Goal: Task Accomplishment & Management: Complete application form

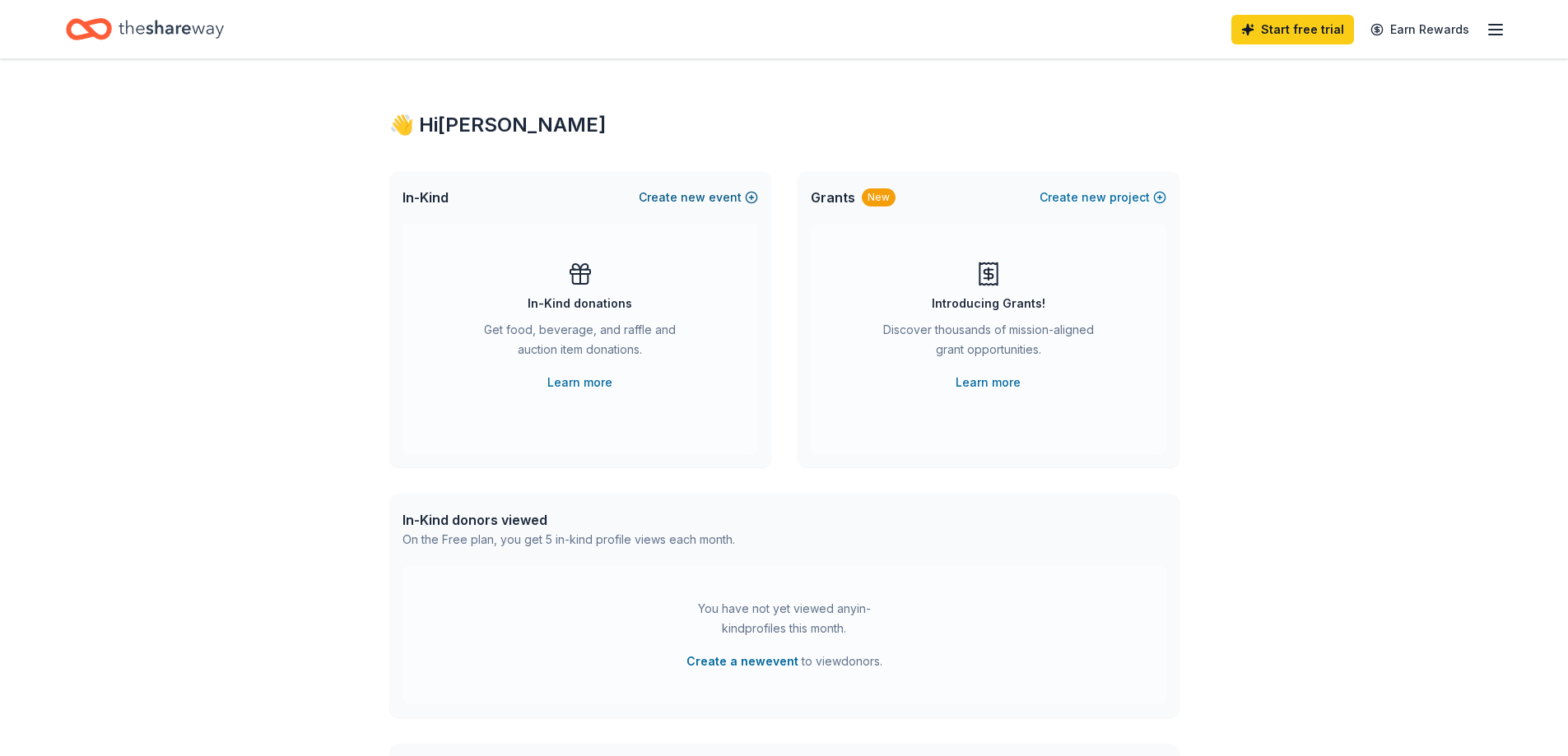
click at [705, 202] on span "new" at bounding box center [693, 197] width 25 height 20
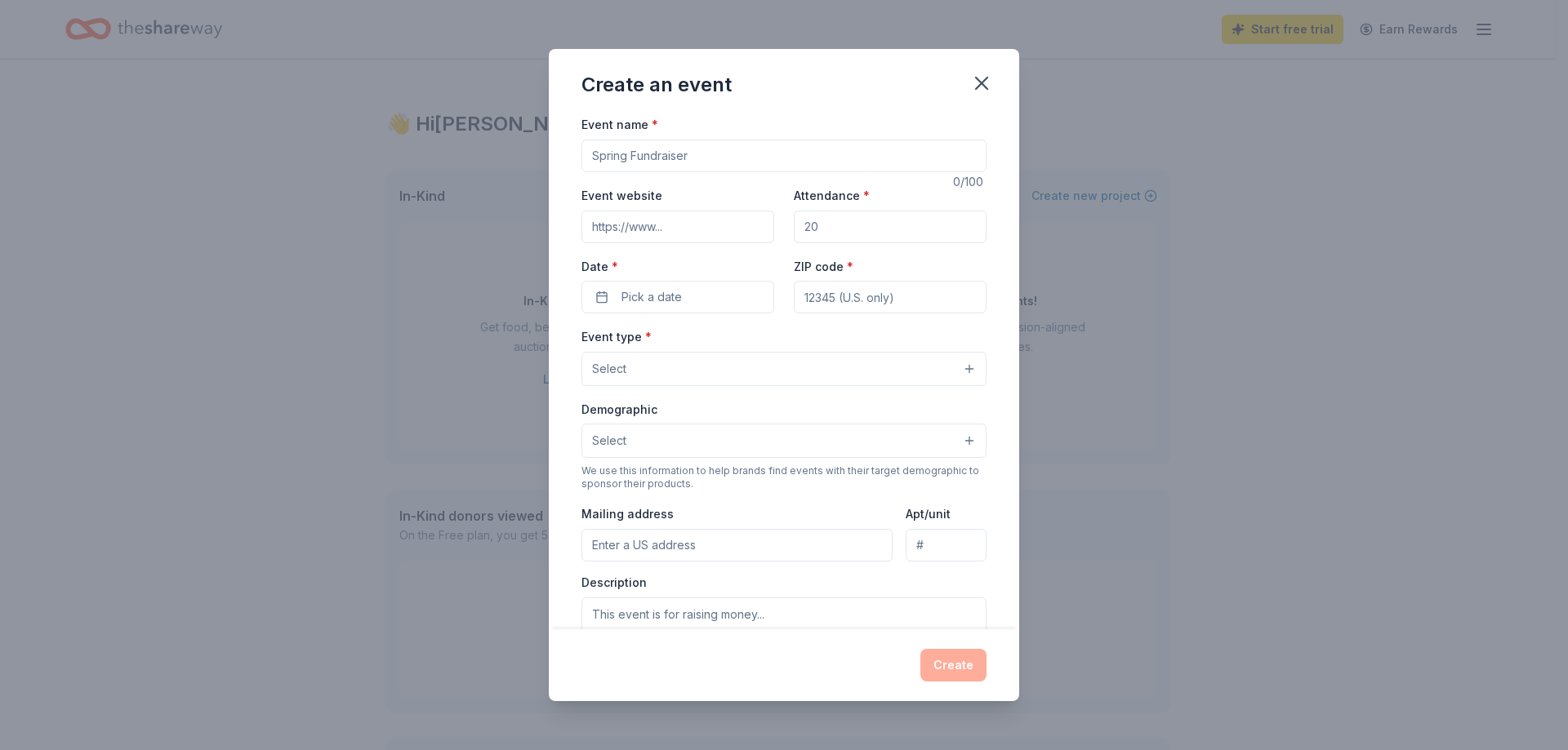
click at [696, 151] on input "Event name *" at bounding box center [784, 156] width 405 height 32
type input "Junior Theatre Festival Fundraiser Auction"
type input "5"
type input "100"
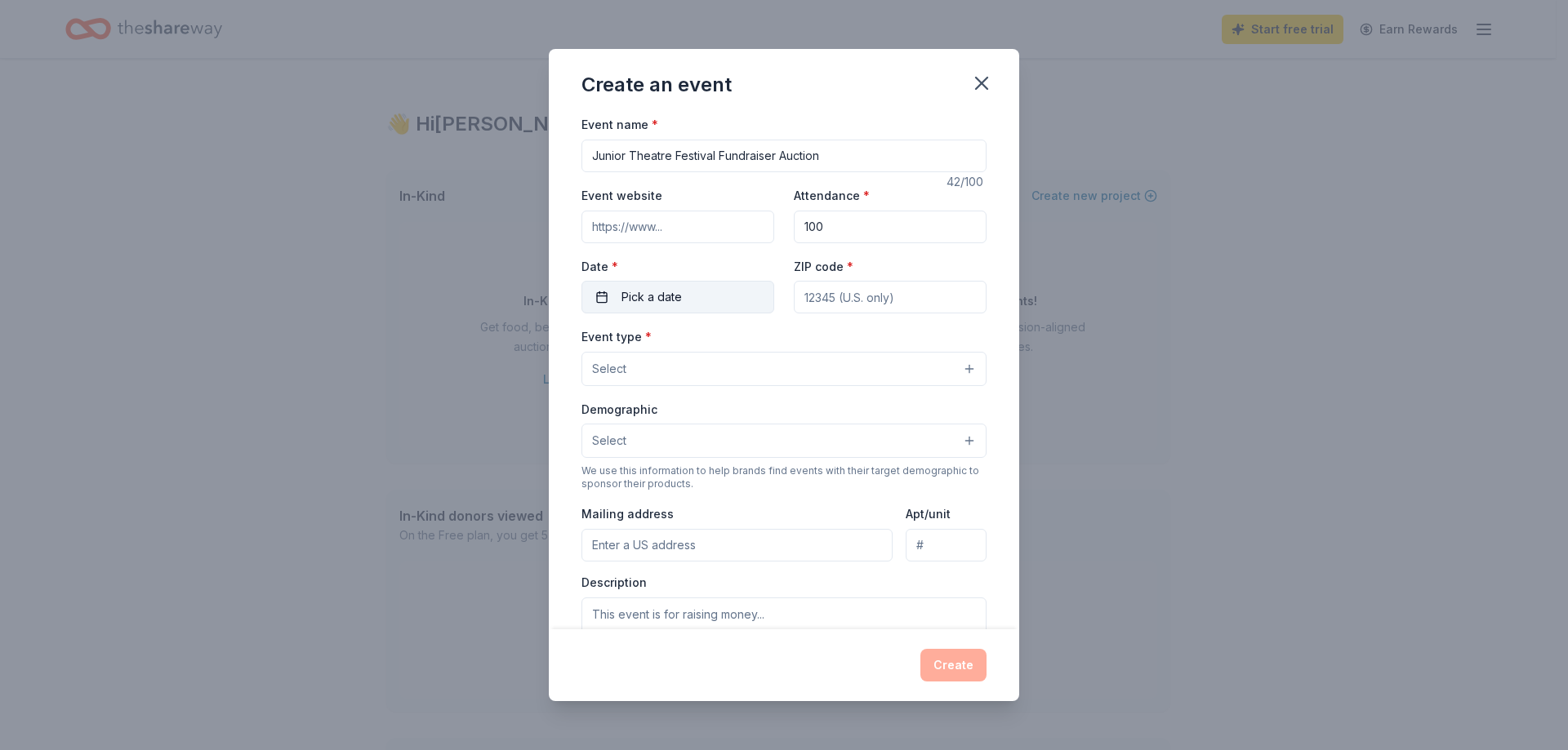
click at [650, 301] on span "Pick a date" at bounding box center [651, 297] width 60 height 20
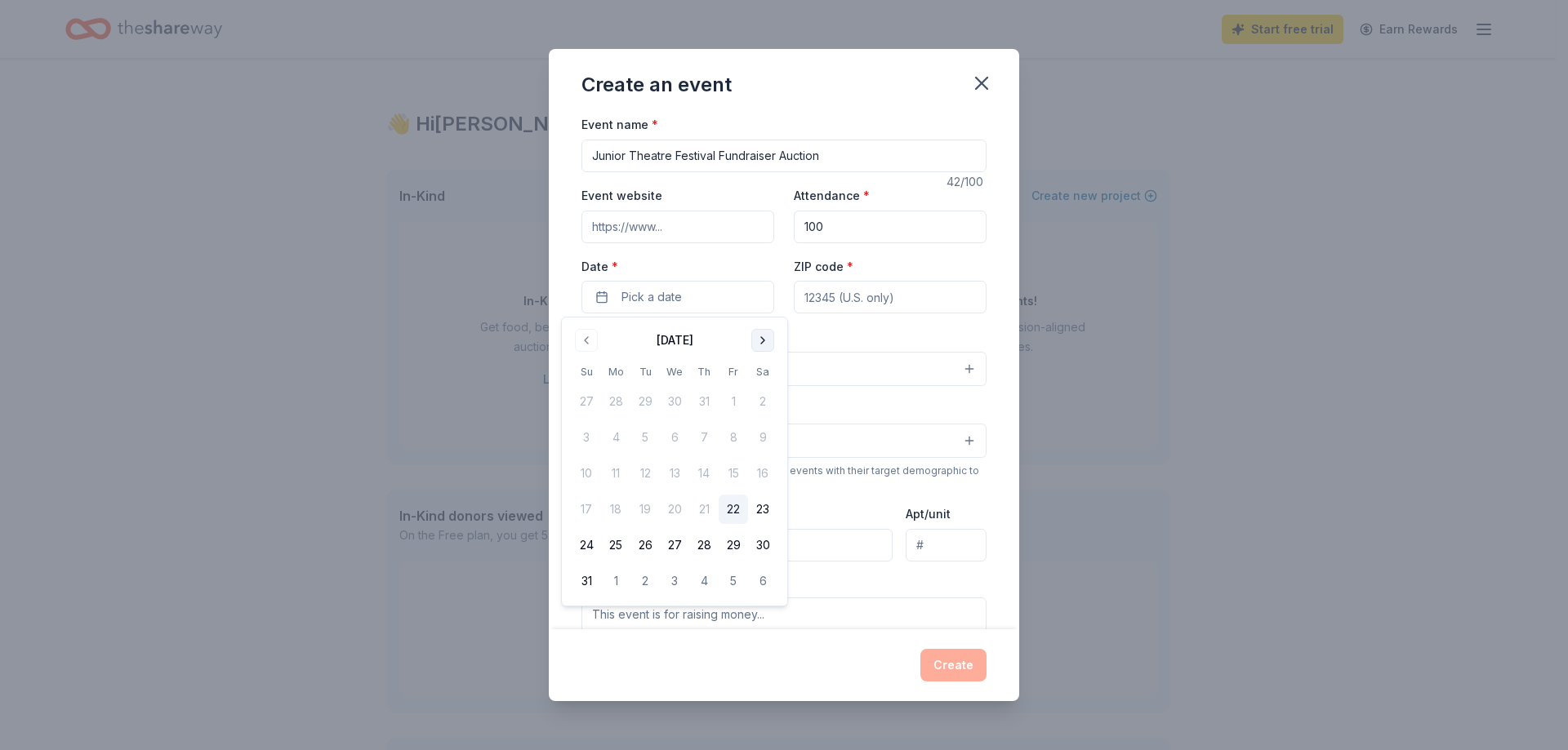
click at [766, 342] on button "Go to next month" at bounding box center [762, 340] width 23 height 23
click at [766, 344] on button "Go to next month" at bounding box center [762, 340] width 23 height 23
click at [734, 549] on button "28" at bounding box center [733, 545] width 30 height 30
click at [872, 300] on input "ZIP code *" at bounding box center [889, 297] width 193 height 32
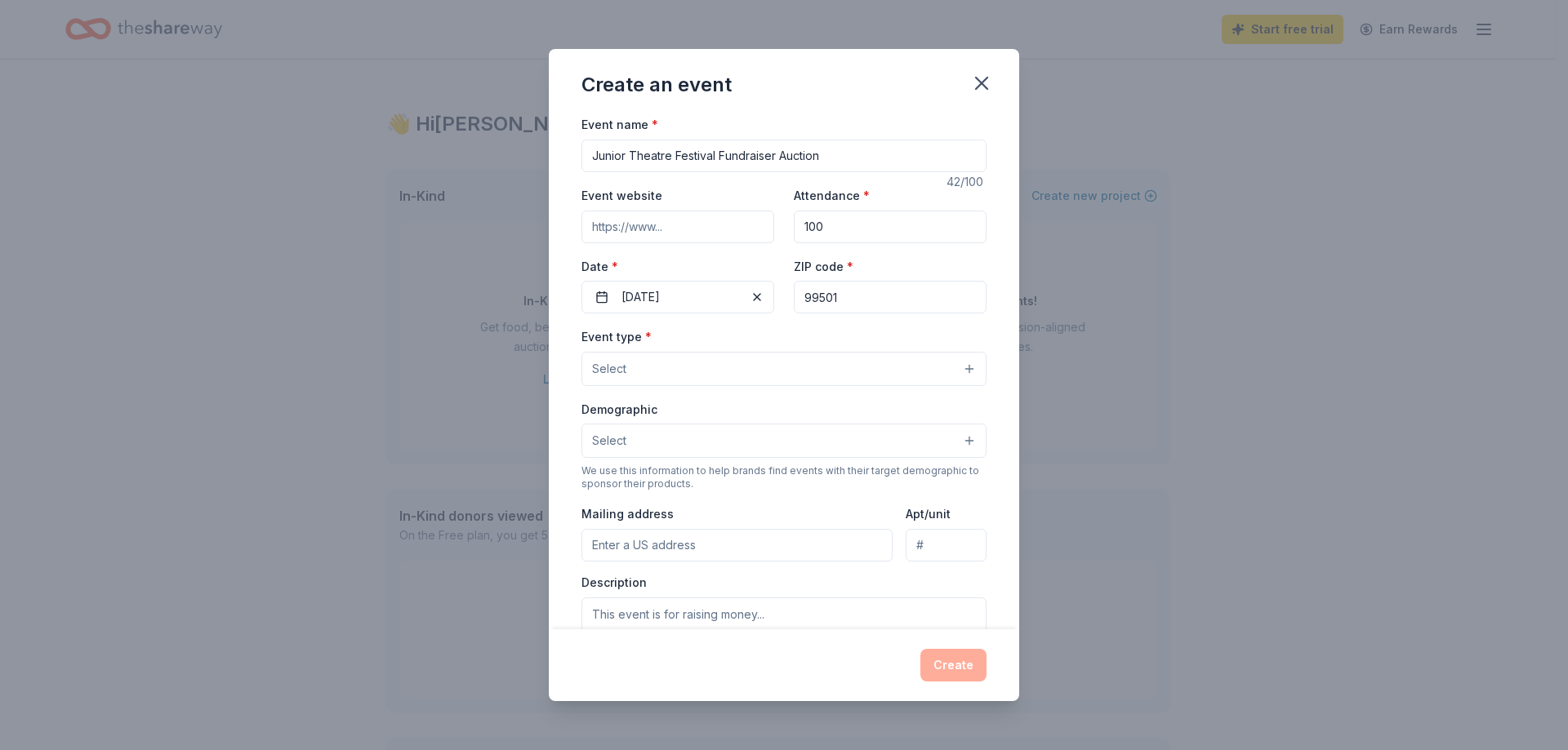
type input "99501"
click at [764, 361] on button "Select" at bounding box center [784, 369] width 405 height 34
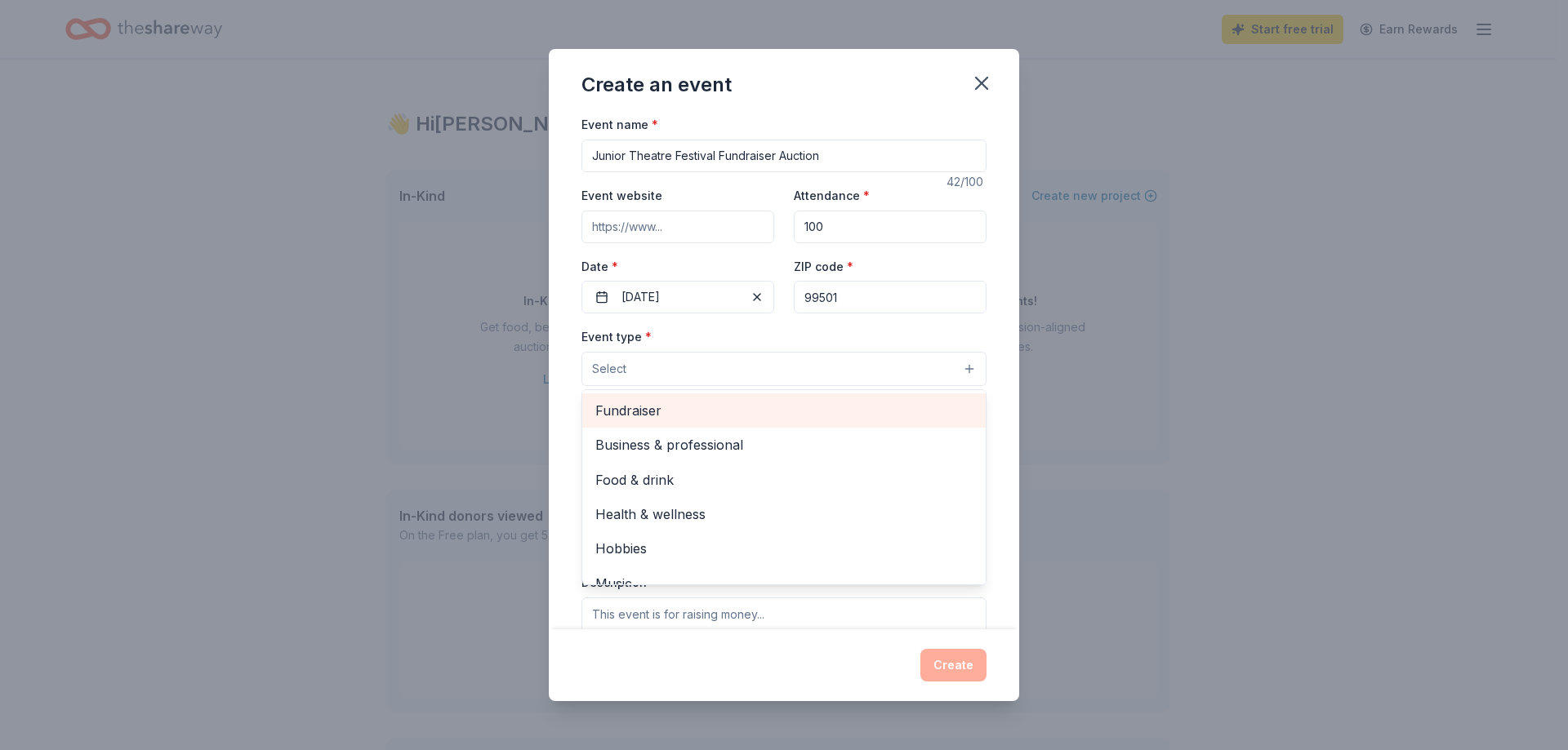
click at [748, 405] on span "Fundraiser" at bounding box center [784, 410] width 378 height 21
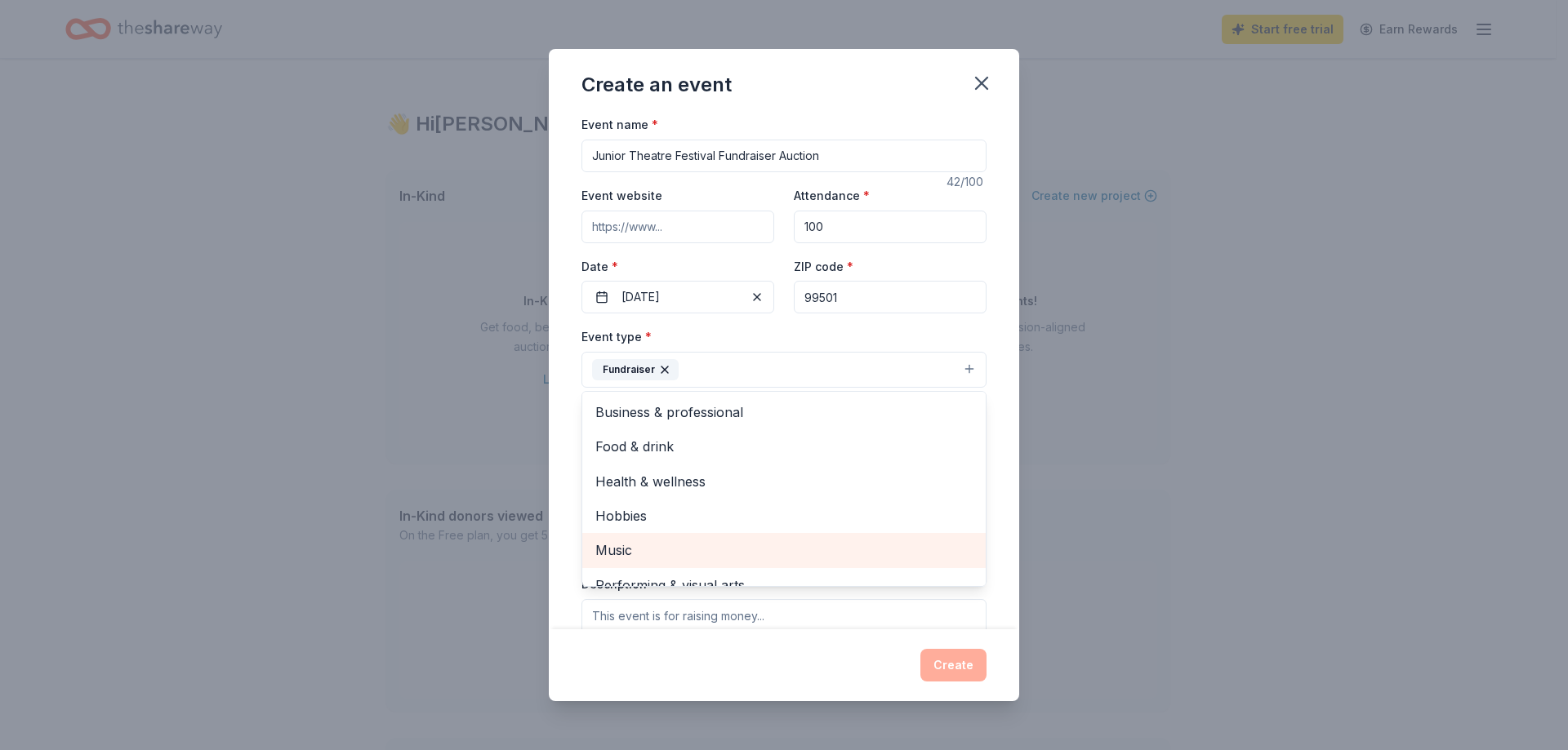
scroll to position [20, 0]
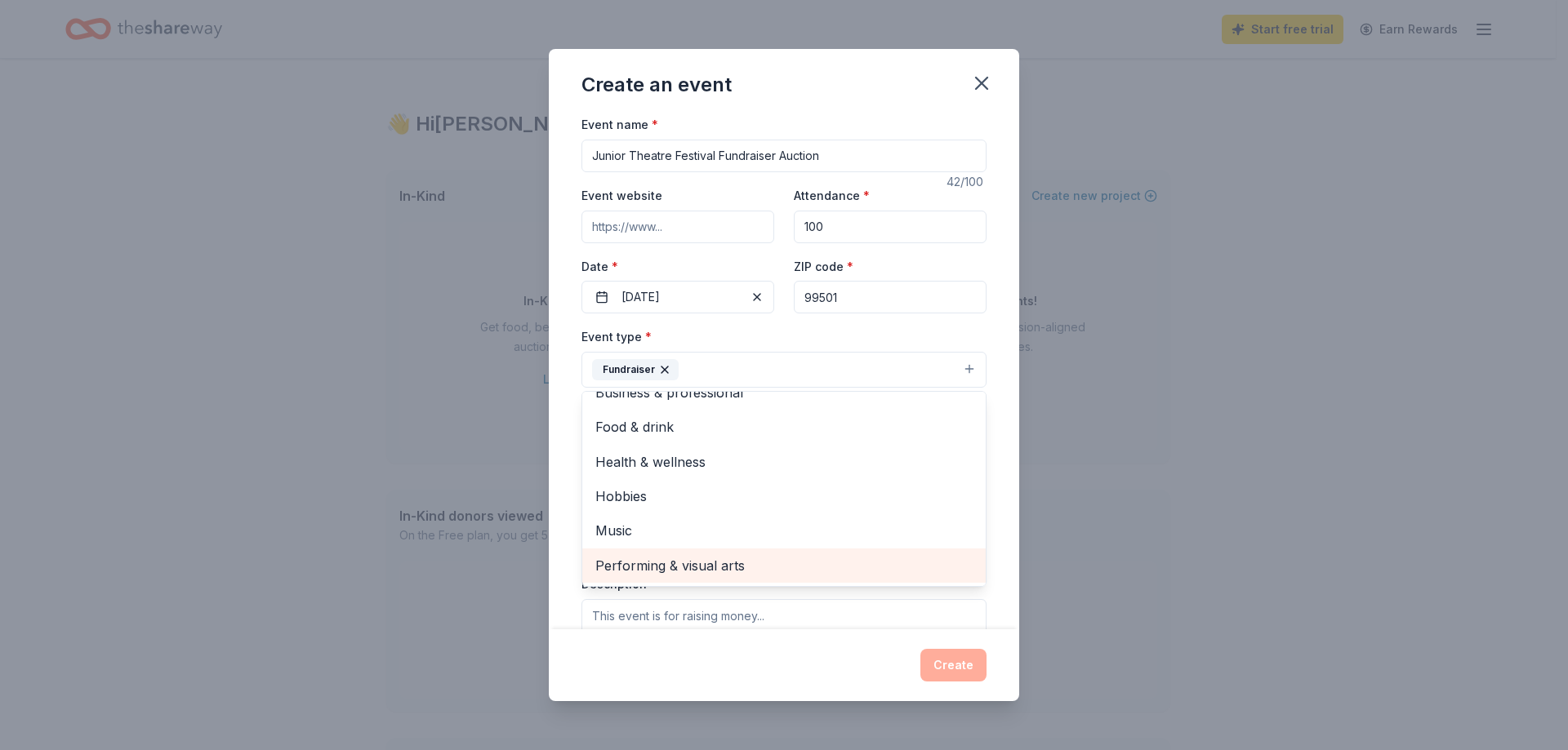
click at [720, 563] on span "Performing & visual arts" at bounding box center [784, 565] width 378 height 21
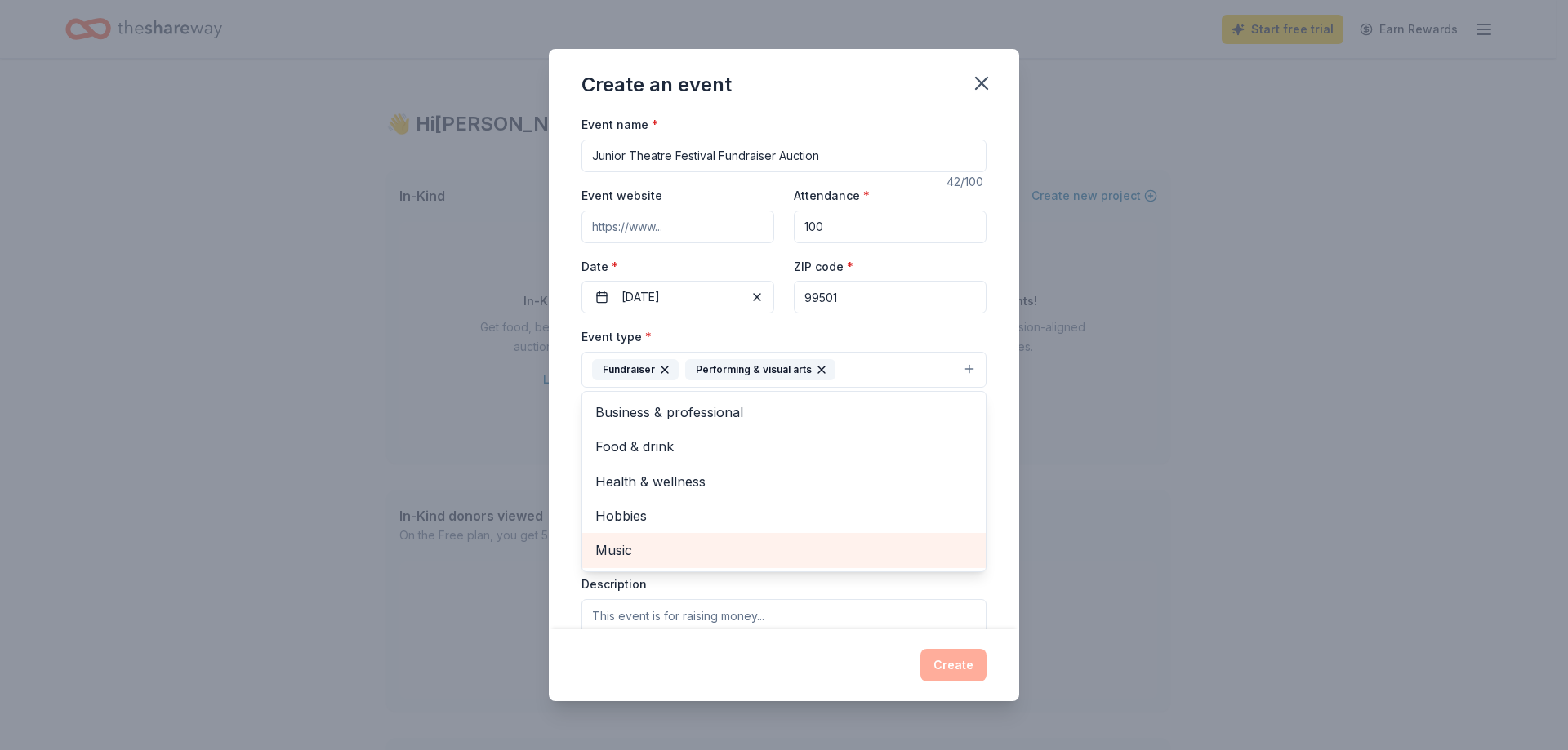
scroll to position [0, 0]
click at [559, 409] on div "Event name * Junior Theatre Festival Fundraiser Auction 42 /100 Event website A…" at bounding box center [783, 371] width 470 height 514
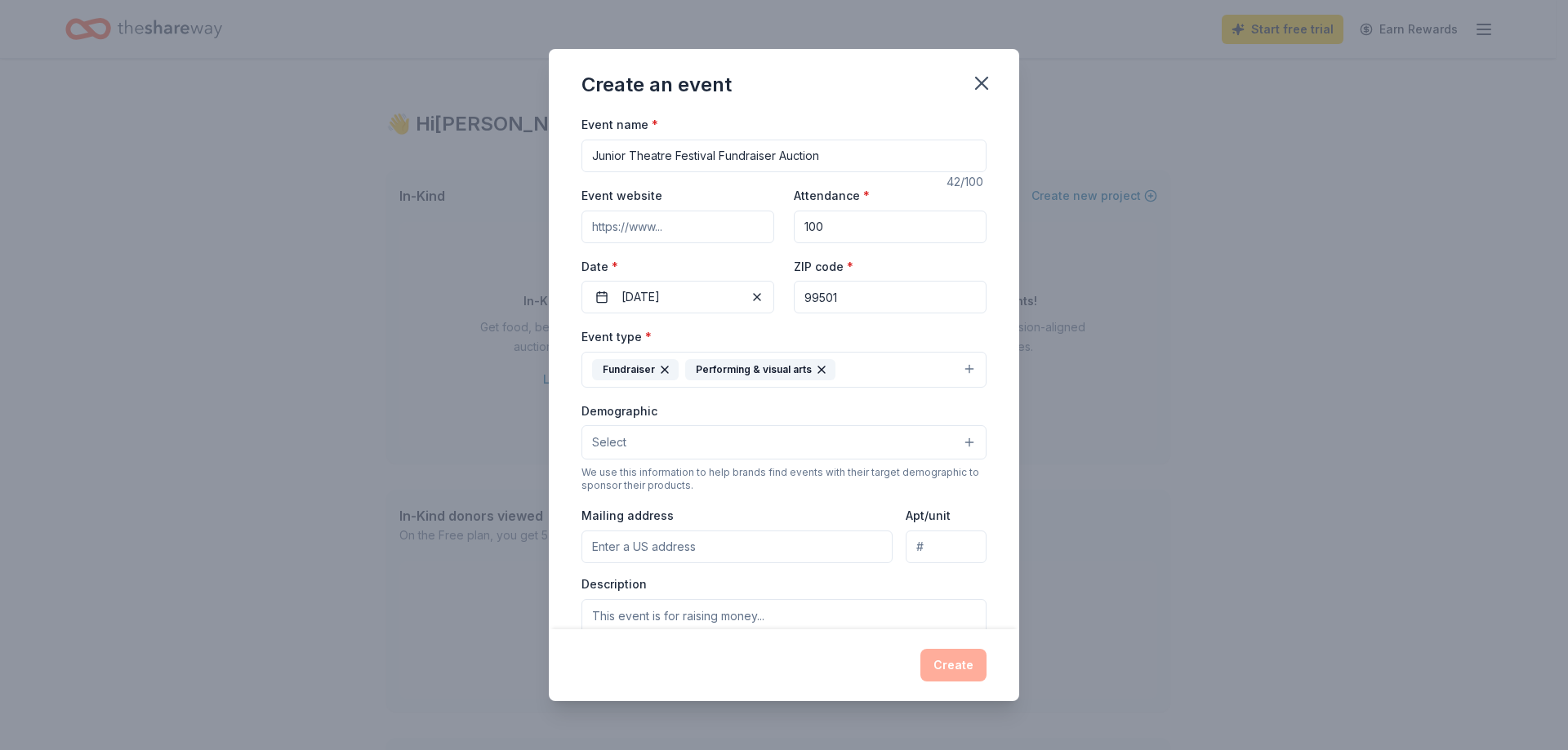
click at [639, 434] on button "Select" at bounding box center [784, 442] width 405 height 34
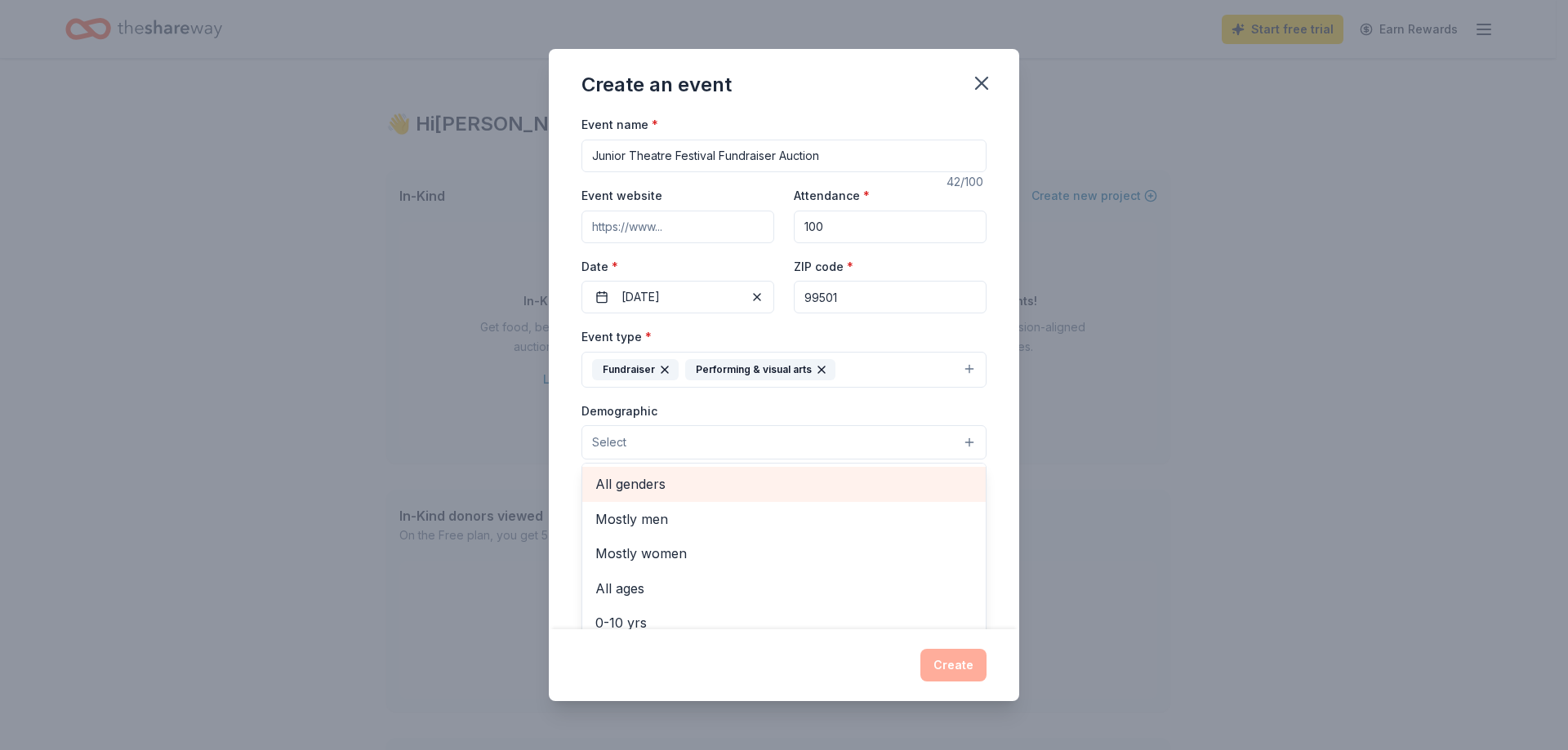
click at [646, 484] on span "All genders" at bounding box center [784, 484] width 378 height 21
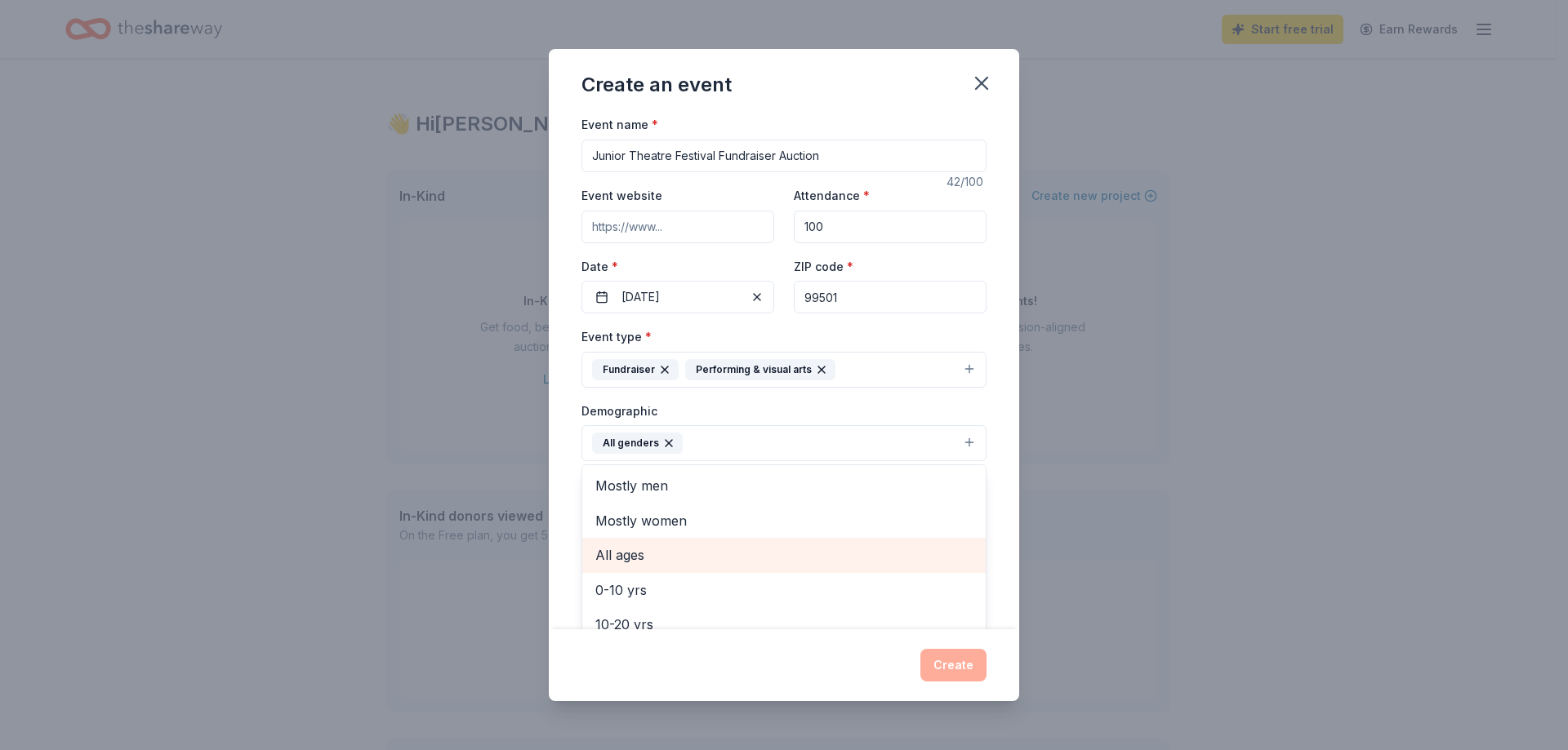
click at [645, 556] on span "All ages" at bounding box center [784, 554] width 378 height 21
click at [565, 480] on div "Event name * Junior Theatre Festival Fundraiser Auction 42 /100 Event website A…" at bounding box center [783, 371] width 470 height 514
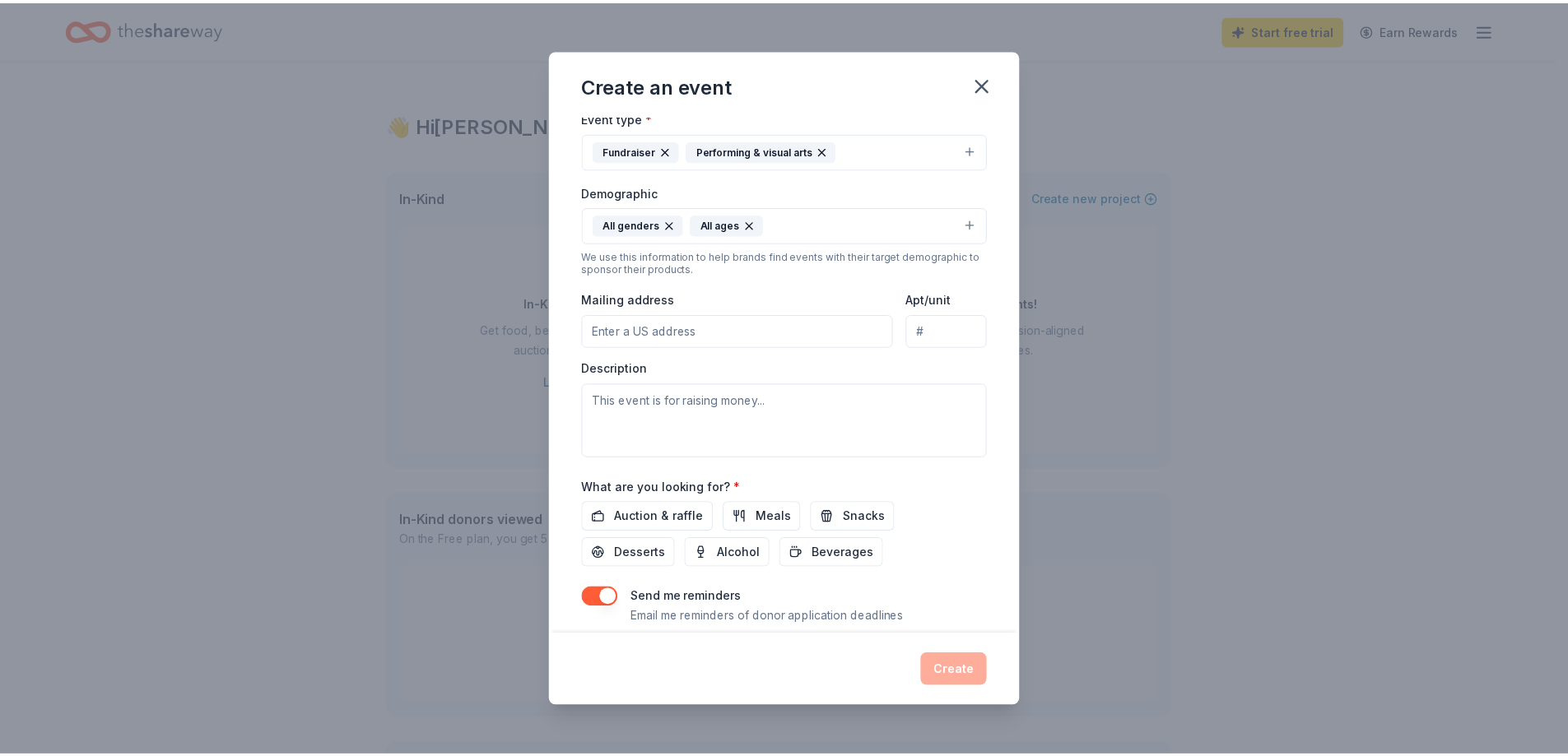
scroll to position [271, 0]
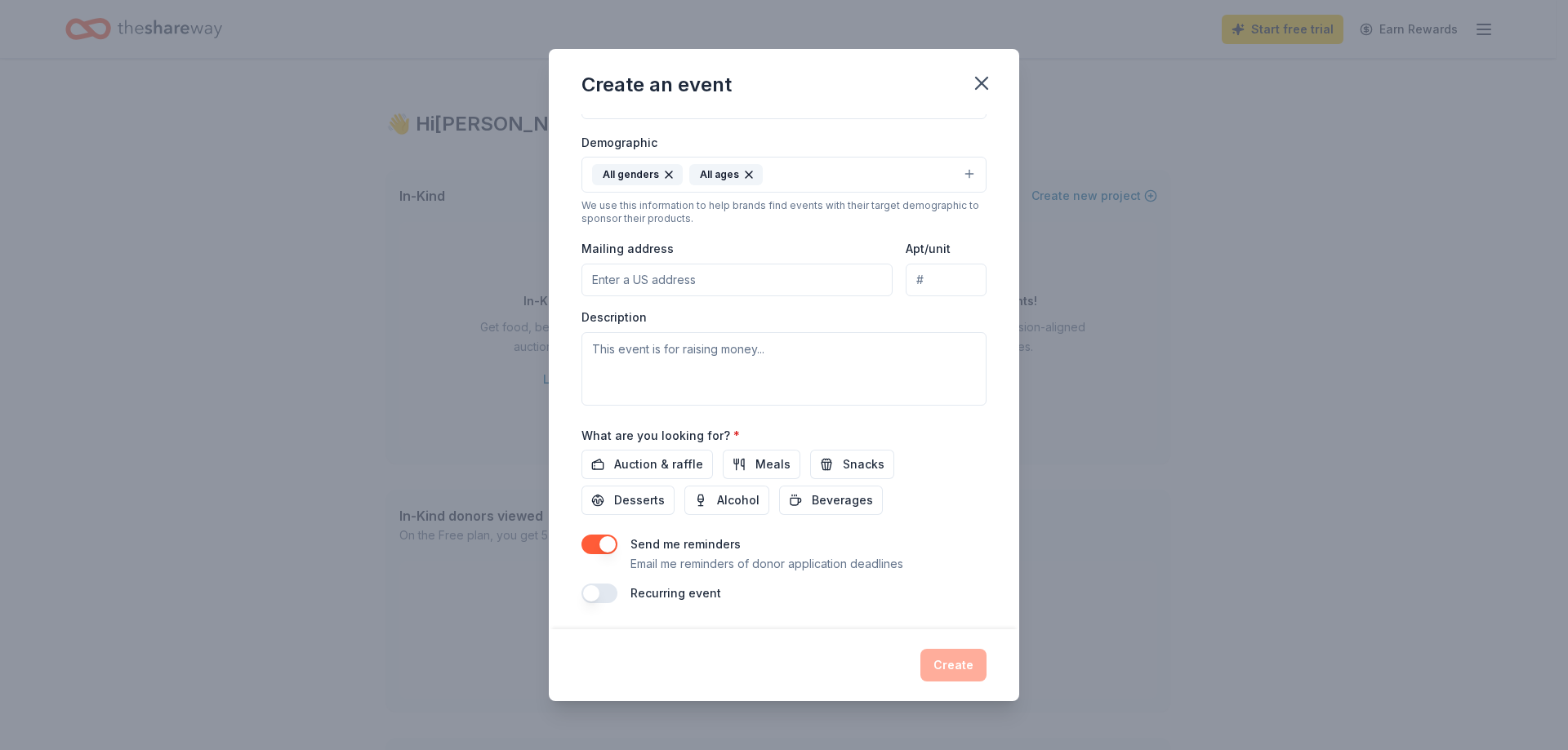
click at [685, 283] on input "Mailing address" at bounding box center [737, 280] width 311 height 32
click at [728, 270] on input "[STREET_ADDRESS][PERSON_NAME]" at bounding box center [737, 280] width 311 height 32
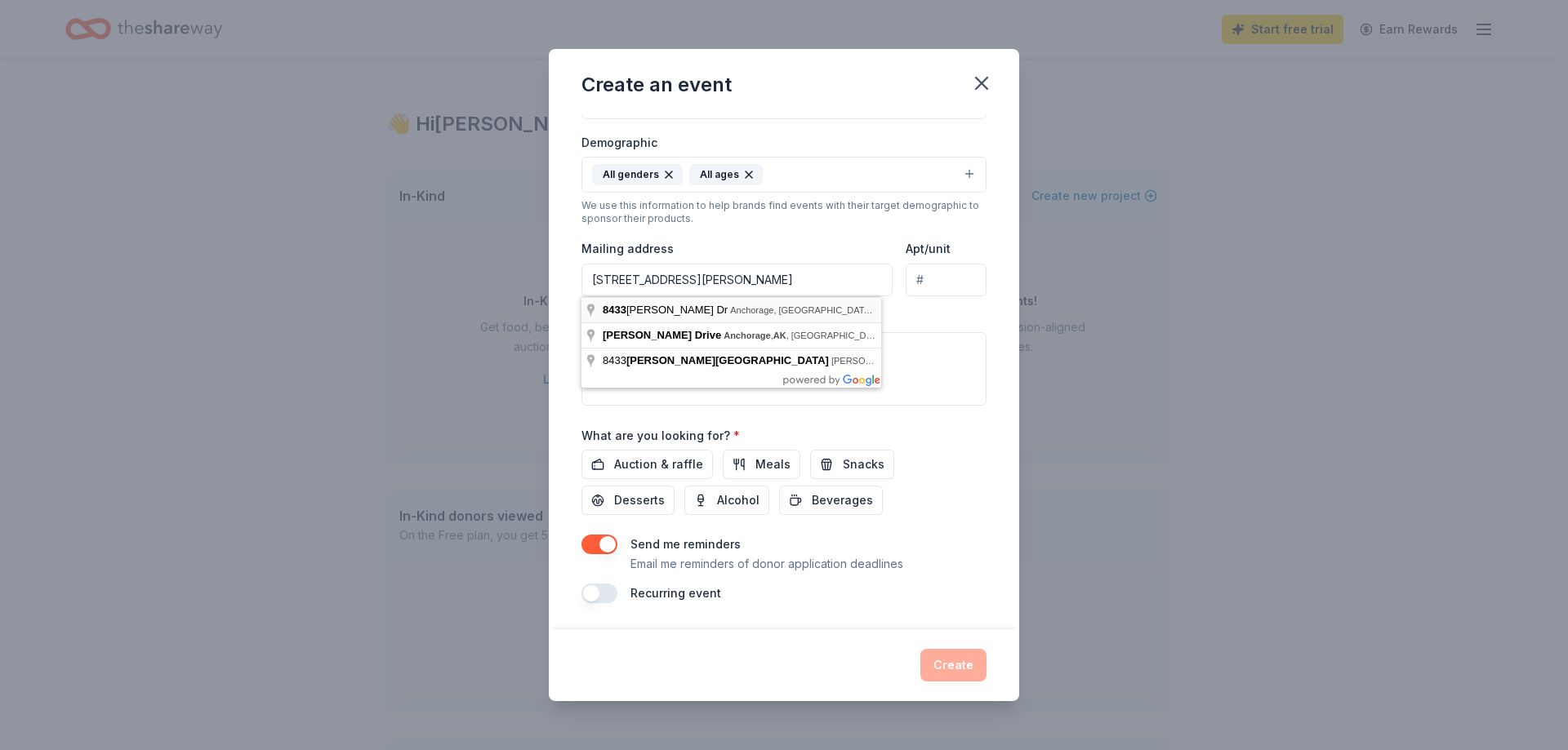
type input "[STREET_ADDRESS][PERSON_NAME]"
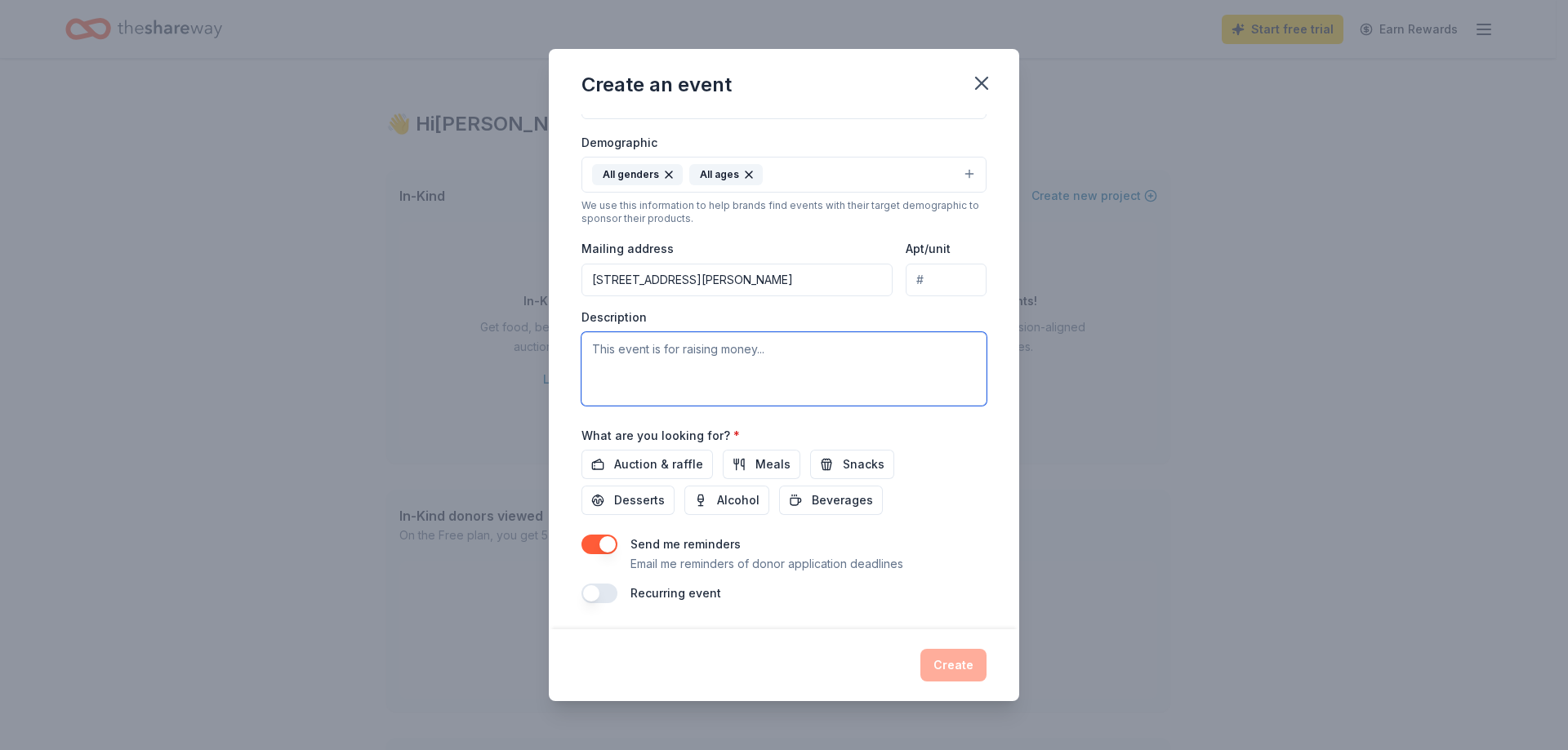
click at [753, 359] on textarea at bounding box center [784, 369] width 405 height 73
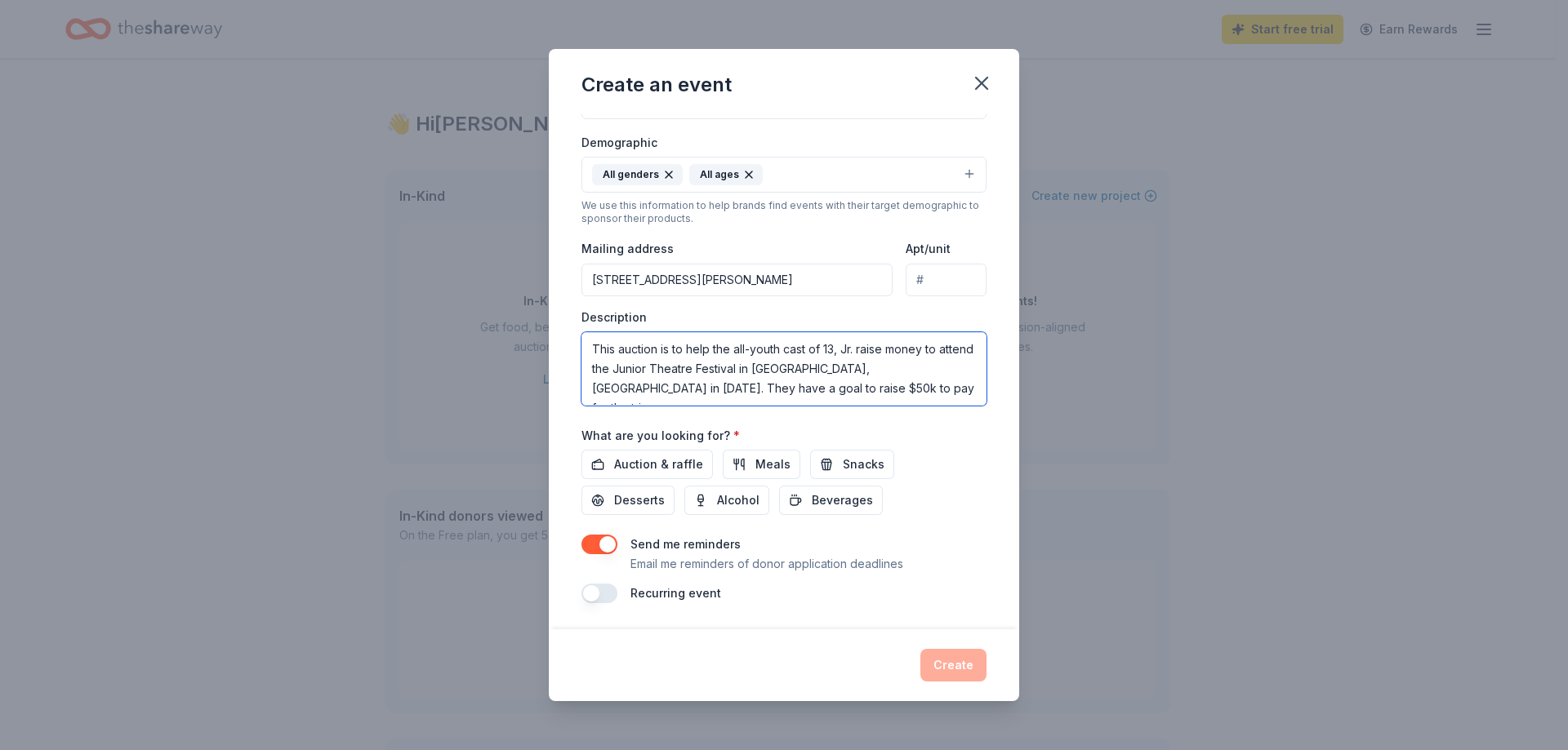
click at [826, 345] on textarea "This auction is to help the all-youth cast of 13, Jr. raise money to attend the…" at bounding box center [784, 369] width 405 height 73
drag, startPoint x: 824, startPoint y: 348, endPoint x: 790, endPoint y: 350, distance: 34.1
click at [790, 350] on textarea "This auction is to help the all-youth cast of [US_STATE] Theatre of Youth's 13,…" at bounding box center [784, 369] width 405 height 73
drag, startPoint x: 731, startPoint y: 350, endPoint x: 825, endPoint y: 348, distance: 94.0
click at [825, 348] on textarea "This auction is to help the all-youth cast of [US_STATE] Theatre of Youth's 13,…" at bounding box center [784, 369] width 405 height 73
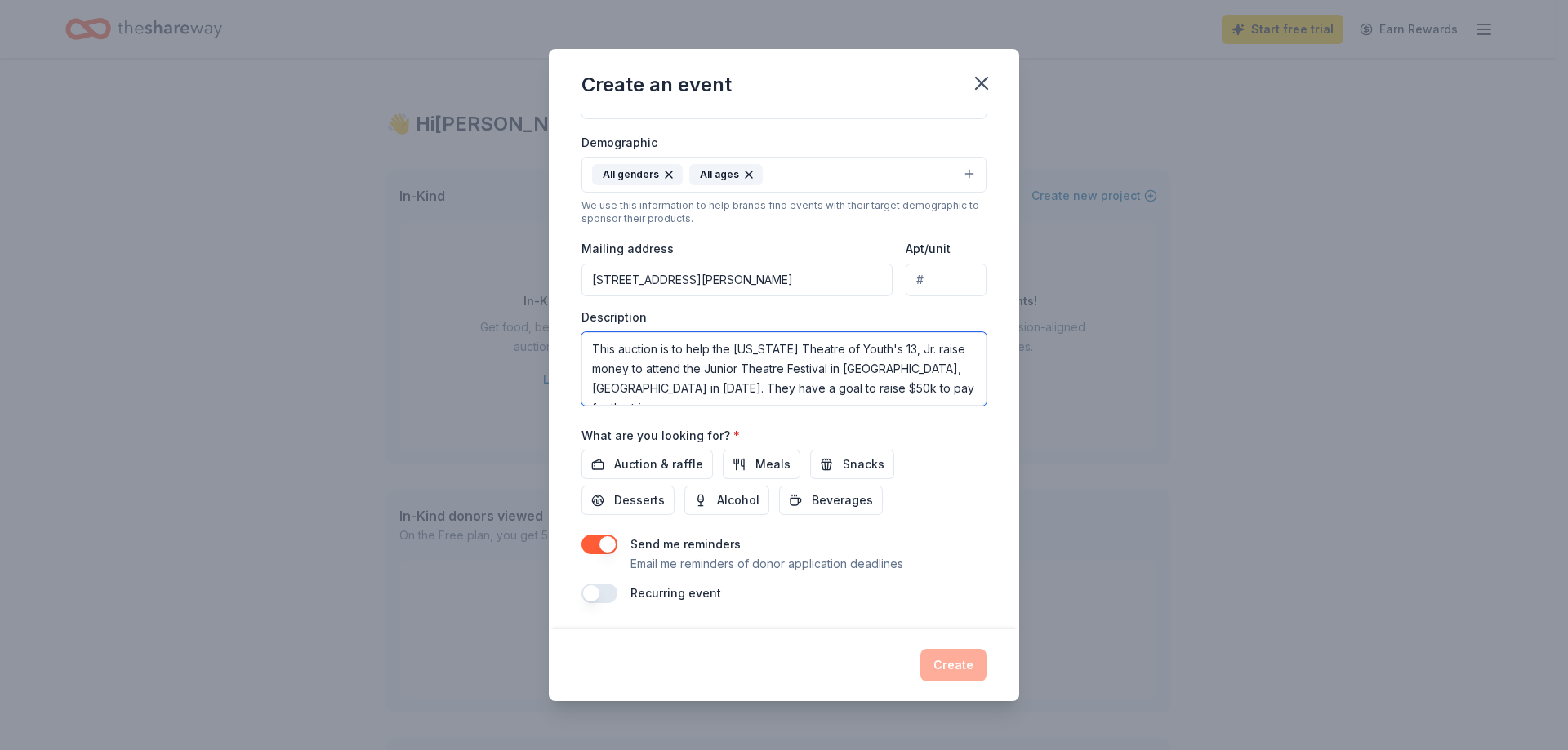
click at [873, 349] on textarea "This auction is to help the [US_STATE] Theatre of Youth's 13, Jr. raise money t…" at bounding box center [784, 369] width 405 height 73
type textarea "This auction is to help the [US_STATE] Theatre of Youth's all-youth cast of 13,…"
click at [651, 473] on span "Auction & raffle" at bounding box center [658, 464] width 89 height 20
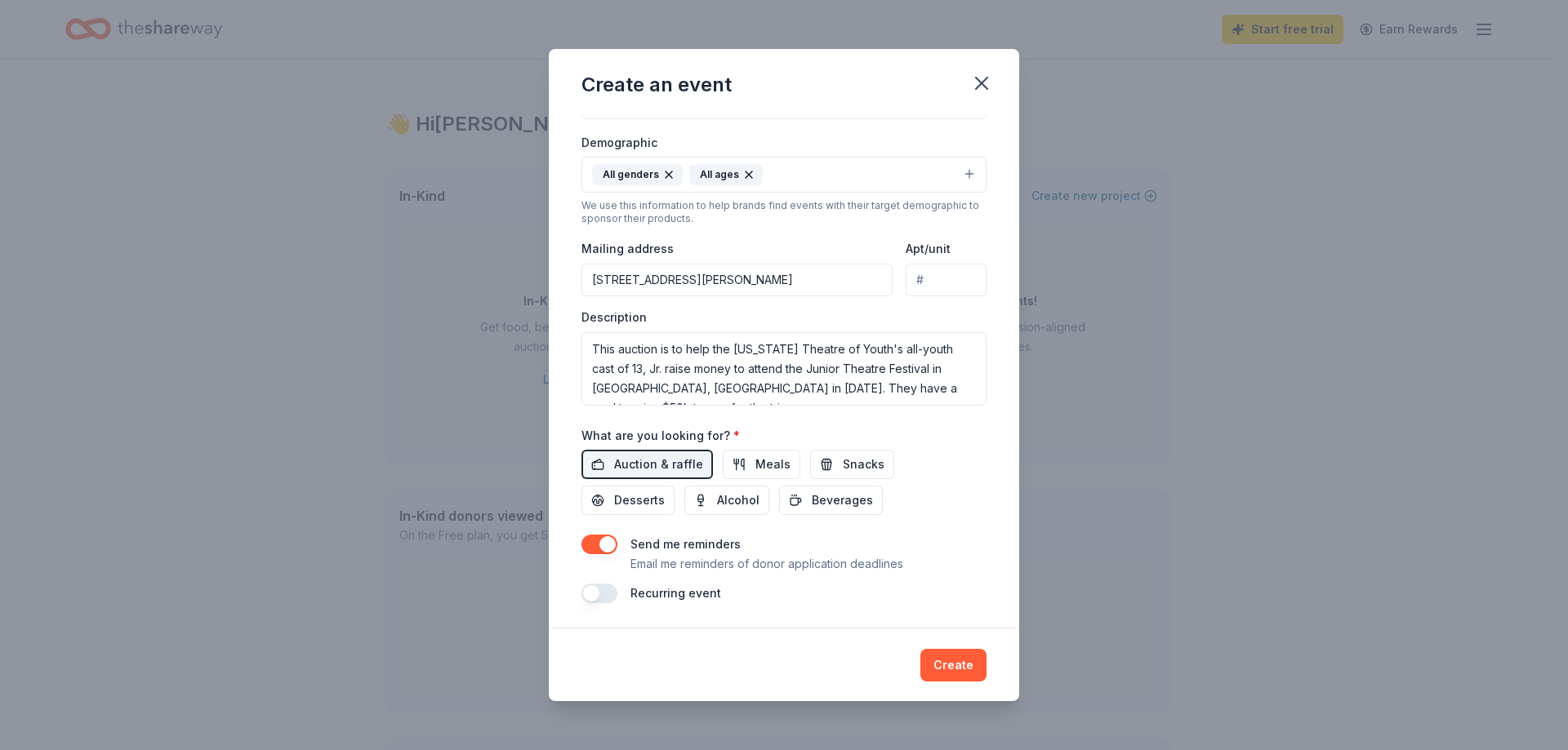
click at [604, 549] on button "button" at bounding box center [599, 544] width 36 height 20
click at [605, 548] on button "button" at bounding box center [599, 544] width 36 height 20
click at [952, 663] on button "Create" at bounding box center [953, 665] width 66 height 32
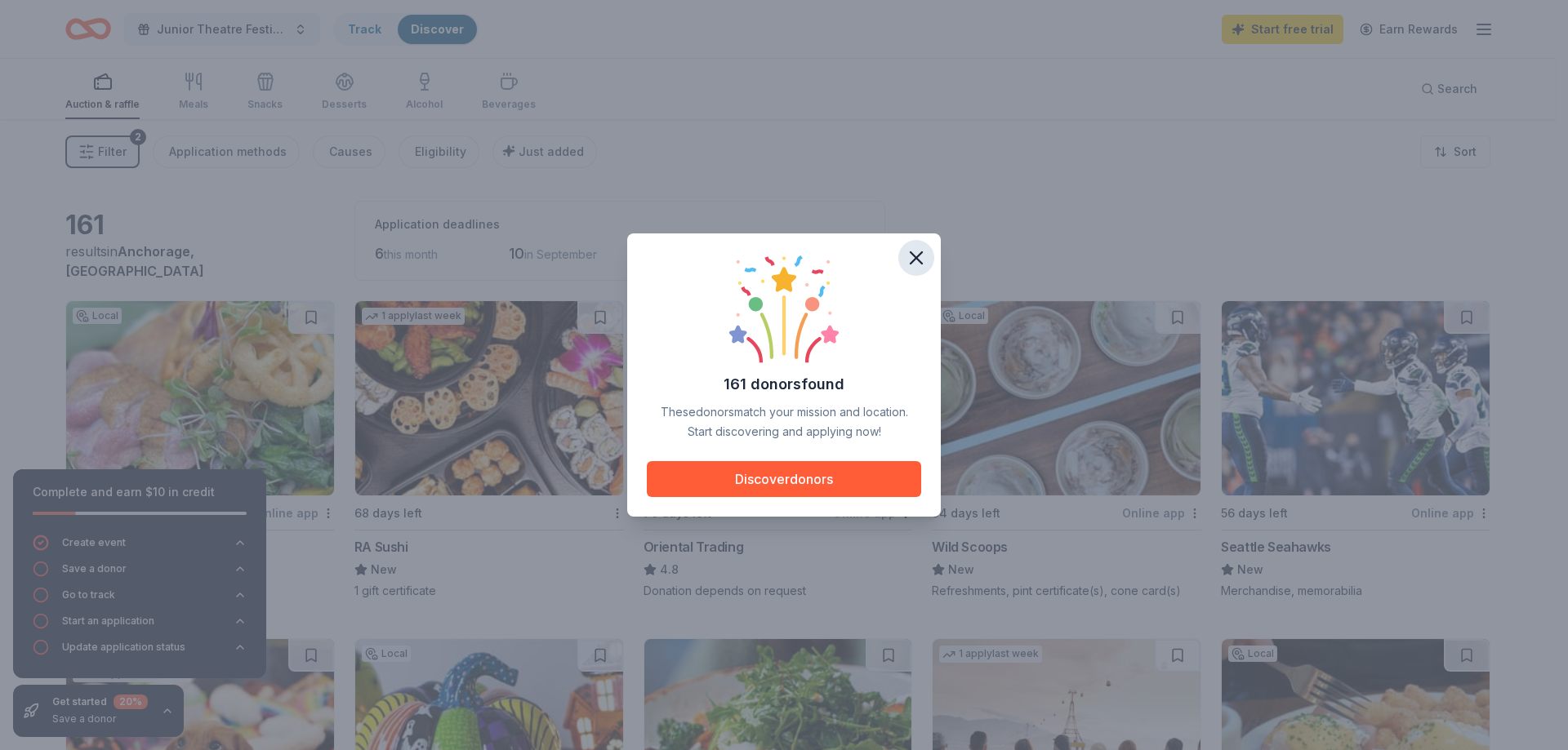
click at [913, 259] on icon "button" at bounding box center [916, 258] width 23 height 23
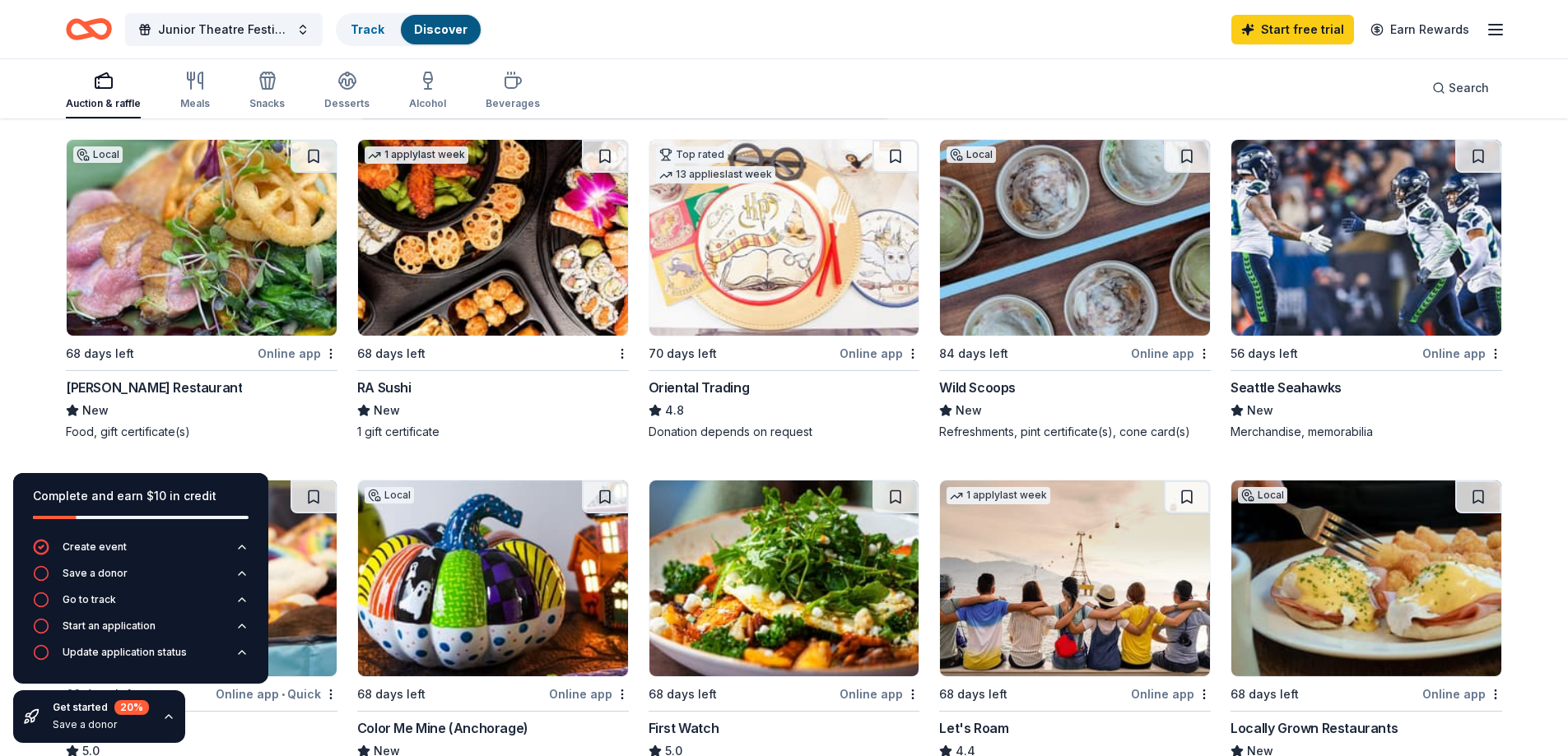
scroll to position [165, 0]
click at [132, 382] on div "[PERSON_NAME] Restaurant" at bounding box center [153, 387] width 176 height 20
click at [468, 354] on div "68 days left" at bounding box center [484, 352] width 252 height 21
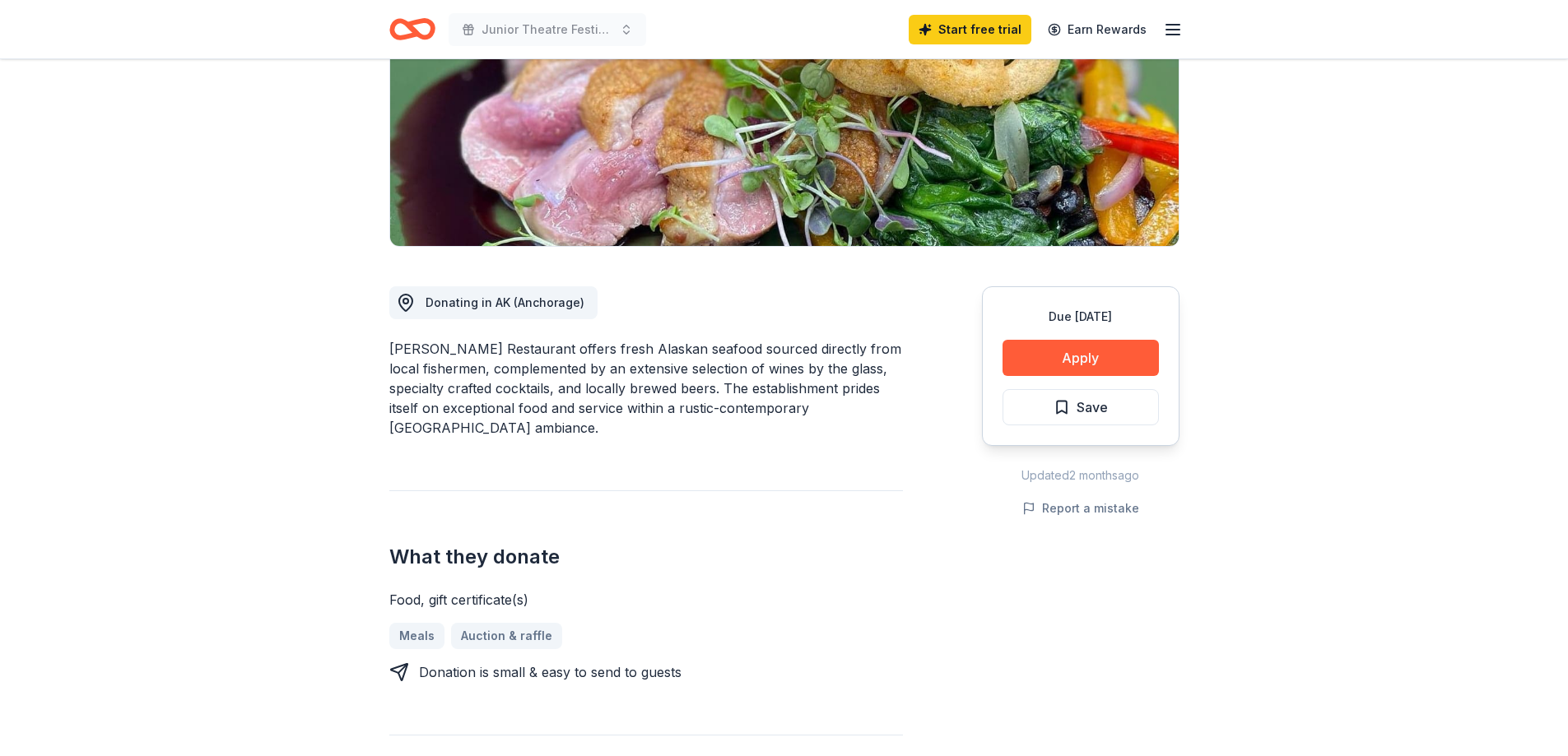
scroll to position [247, 0]
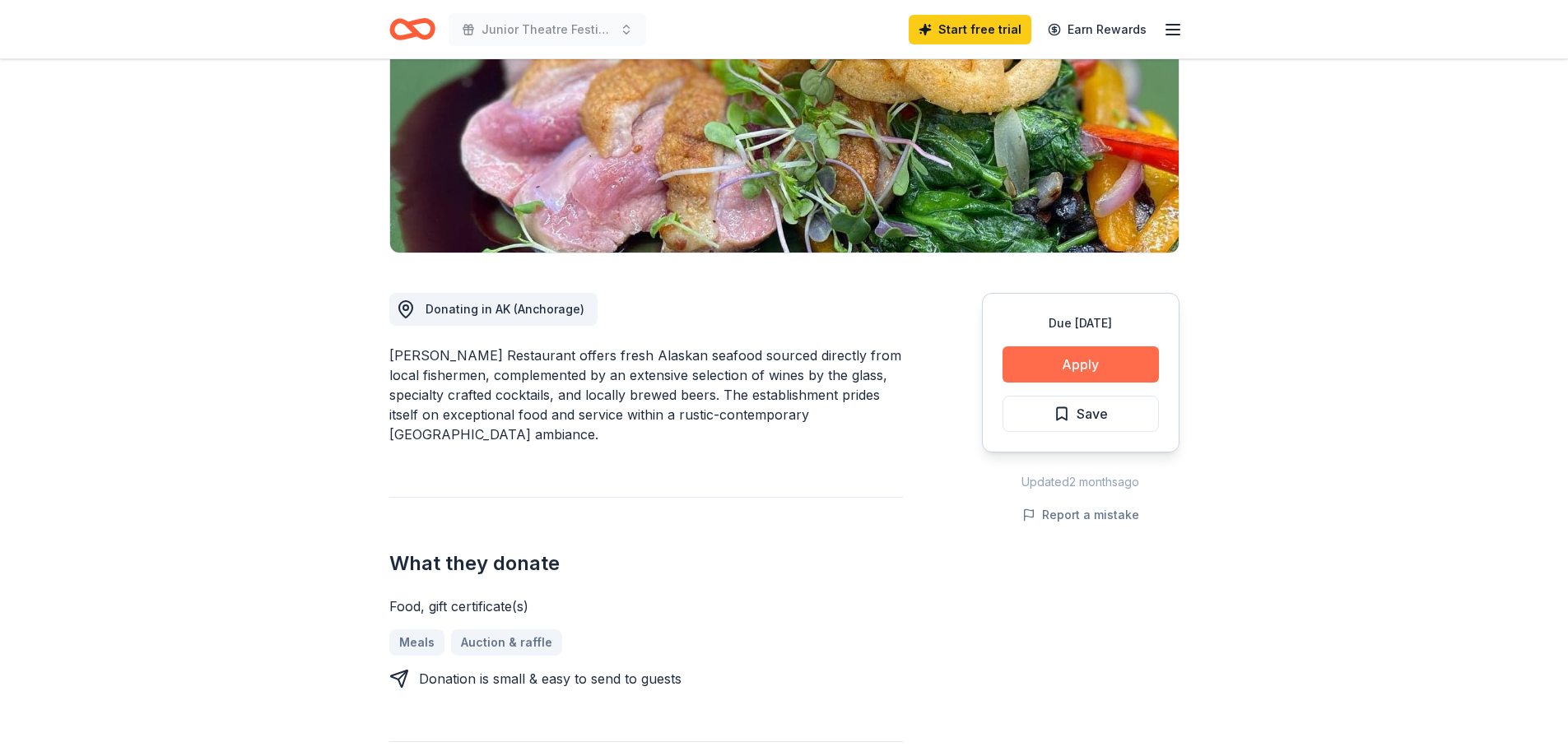
click at [1071, 370] on button "Apply" at bounding box center [1081, 364] width 156 height 36
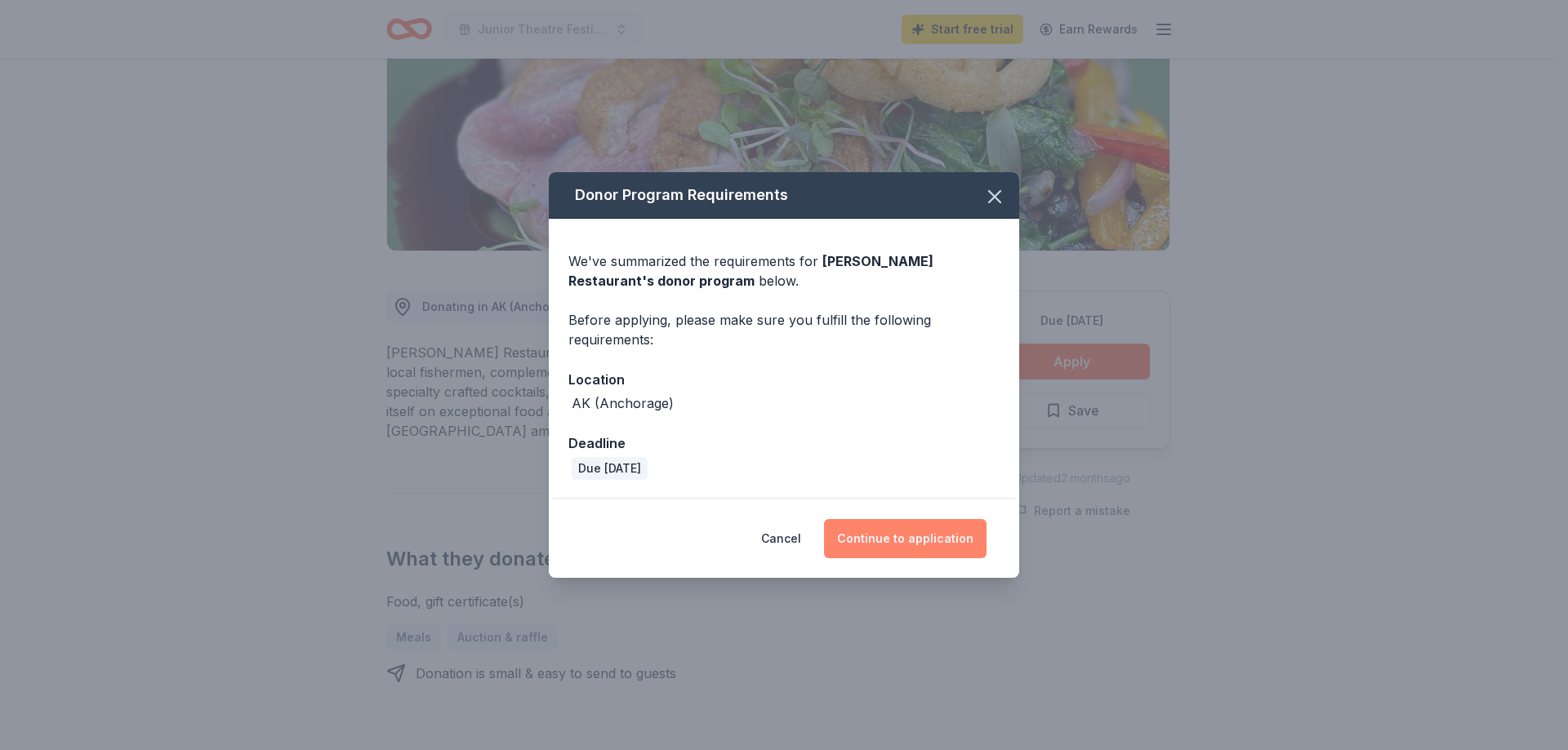
click at [911, 542] on button "Continue to application" at bounding box center [905, 539] width 162 height 39
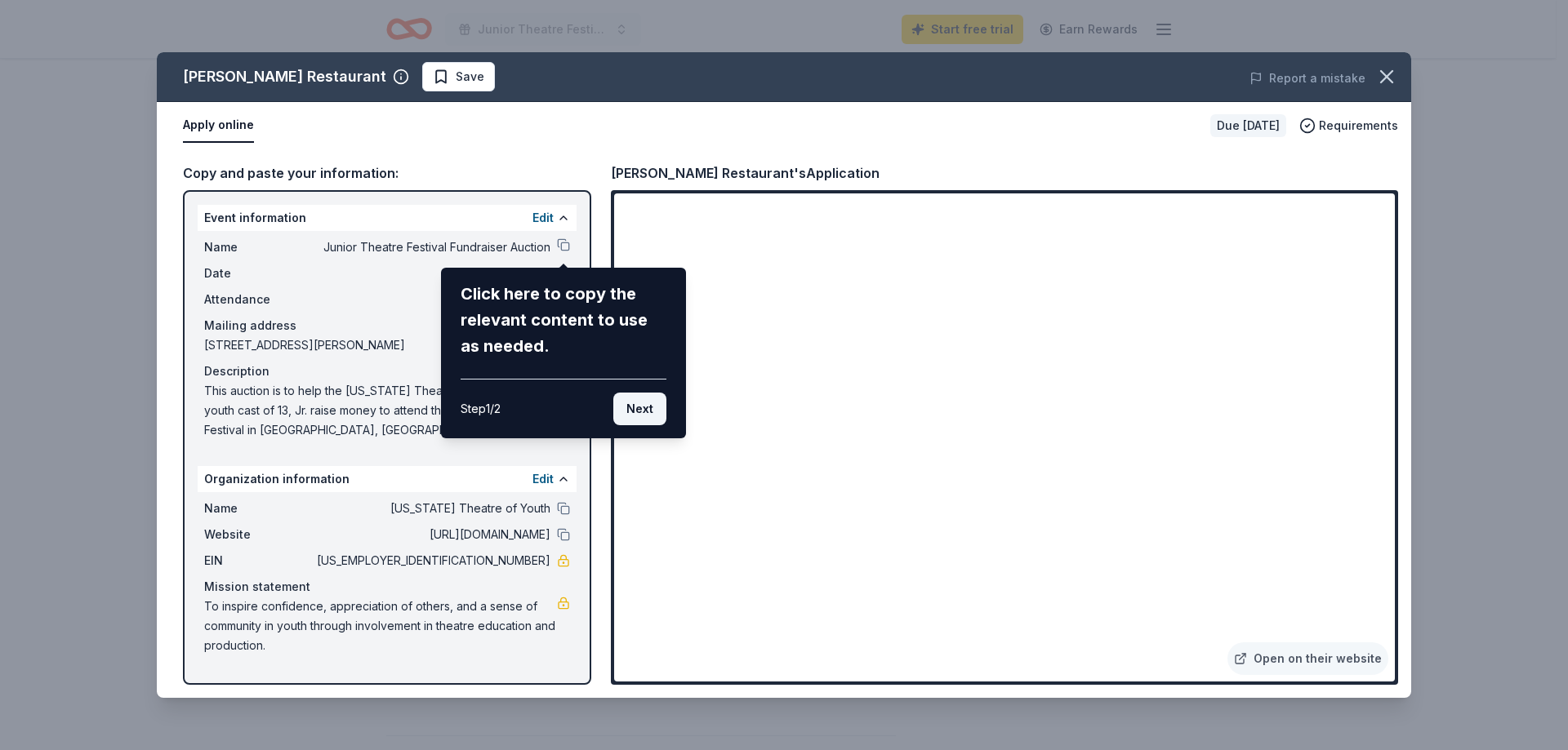
click at [642, 408] on button "Next" at bounding box center [639, 409] width 53 height 32
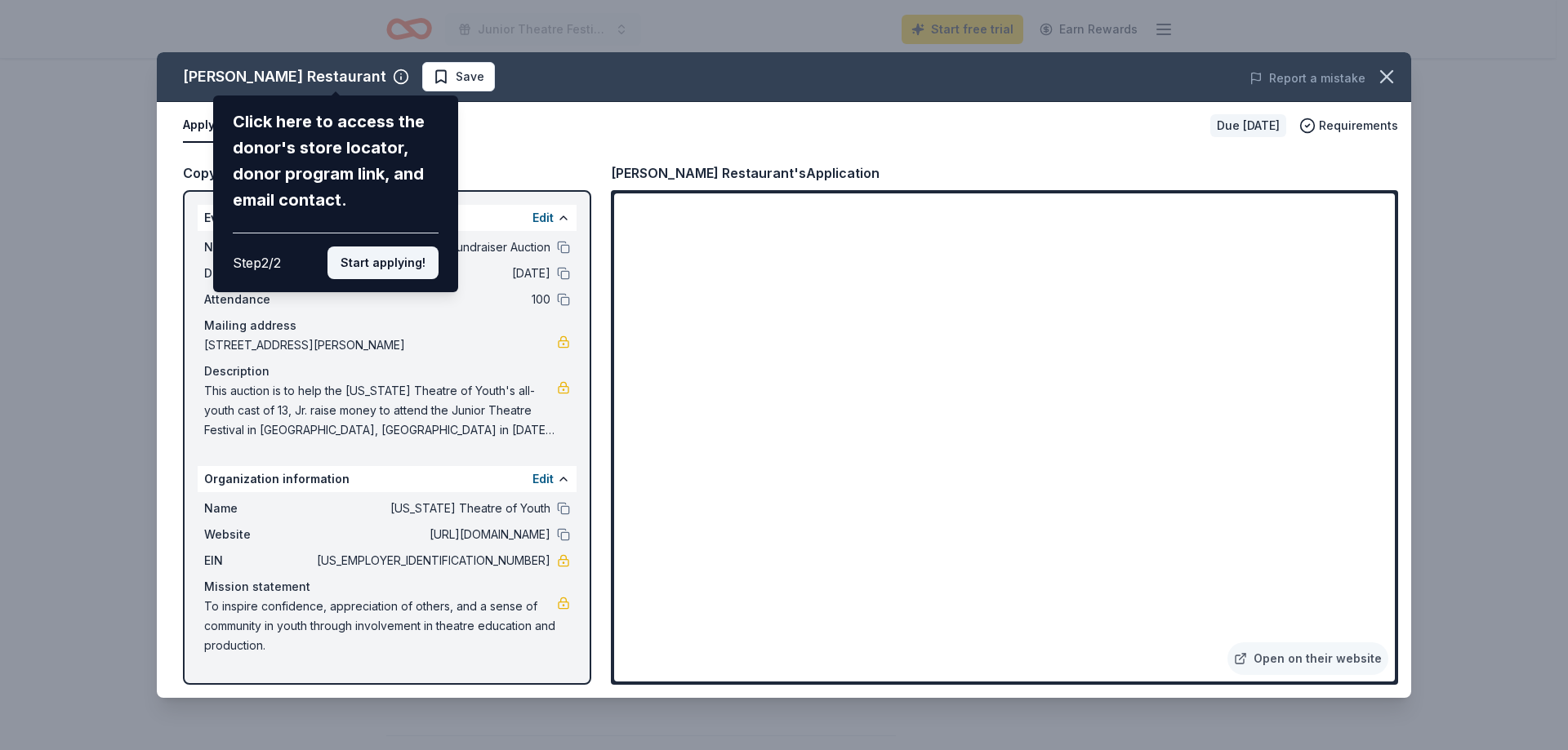
click at [430, 275] on button "Start applying!" at bounding box center [383, 263] width 111 height 32
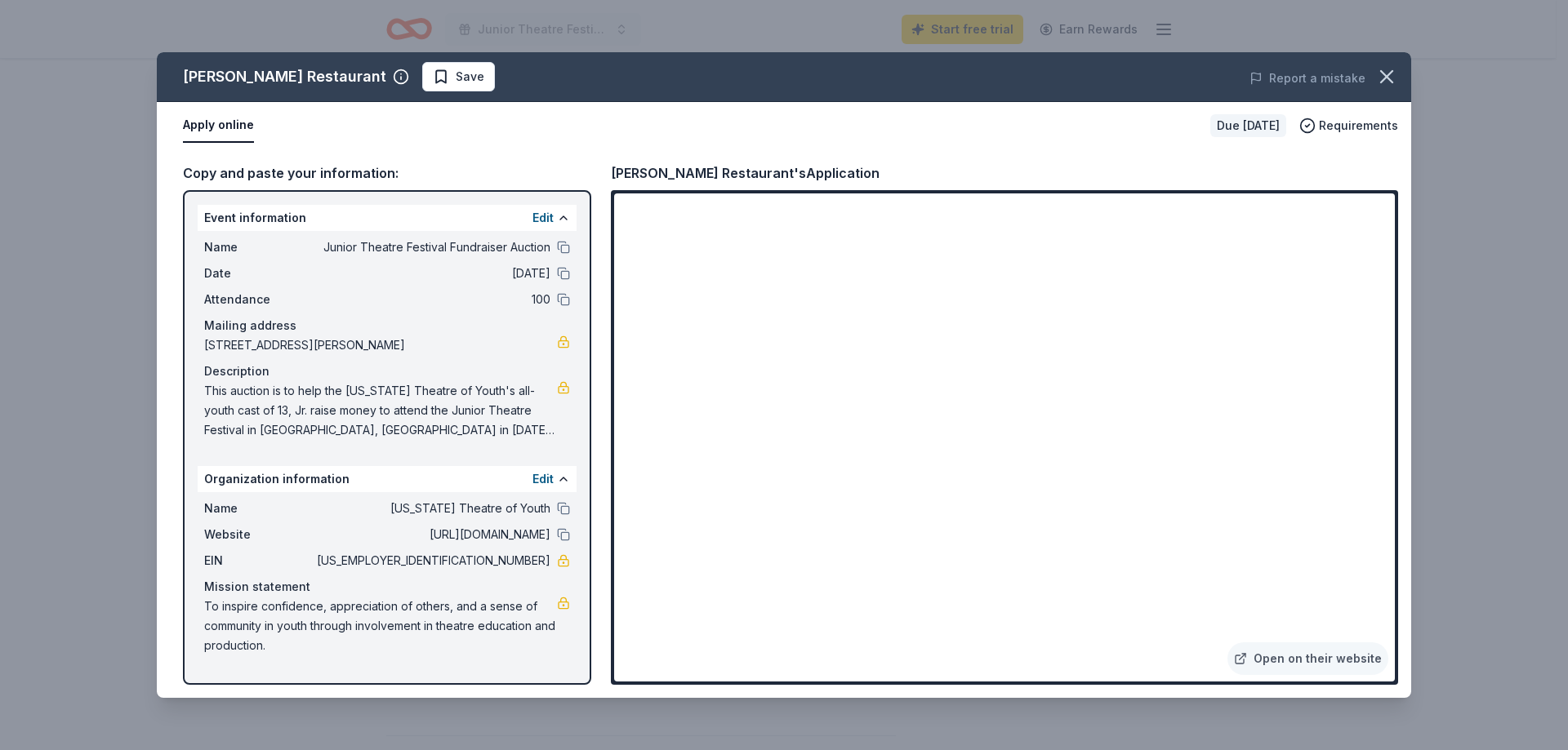
drag, startPoint x: 207, startPoint y: 387, endPoint x: 208, endPoint y: 395, distance: 8.1
click at [207, 388] on span "This auction is to help the [US_STATE] Theatre of Youth's all-youth cast of 13,…" at bounding box center [380, 410] width 353 height 59
click at [1393, 88] on icon "button" at bounding box center [1386, 77] width 23 height 23
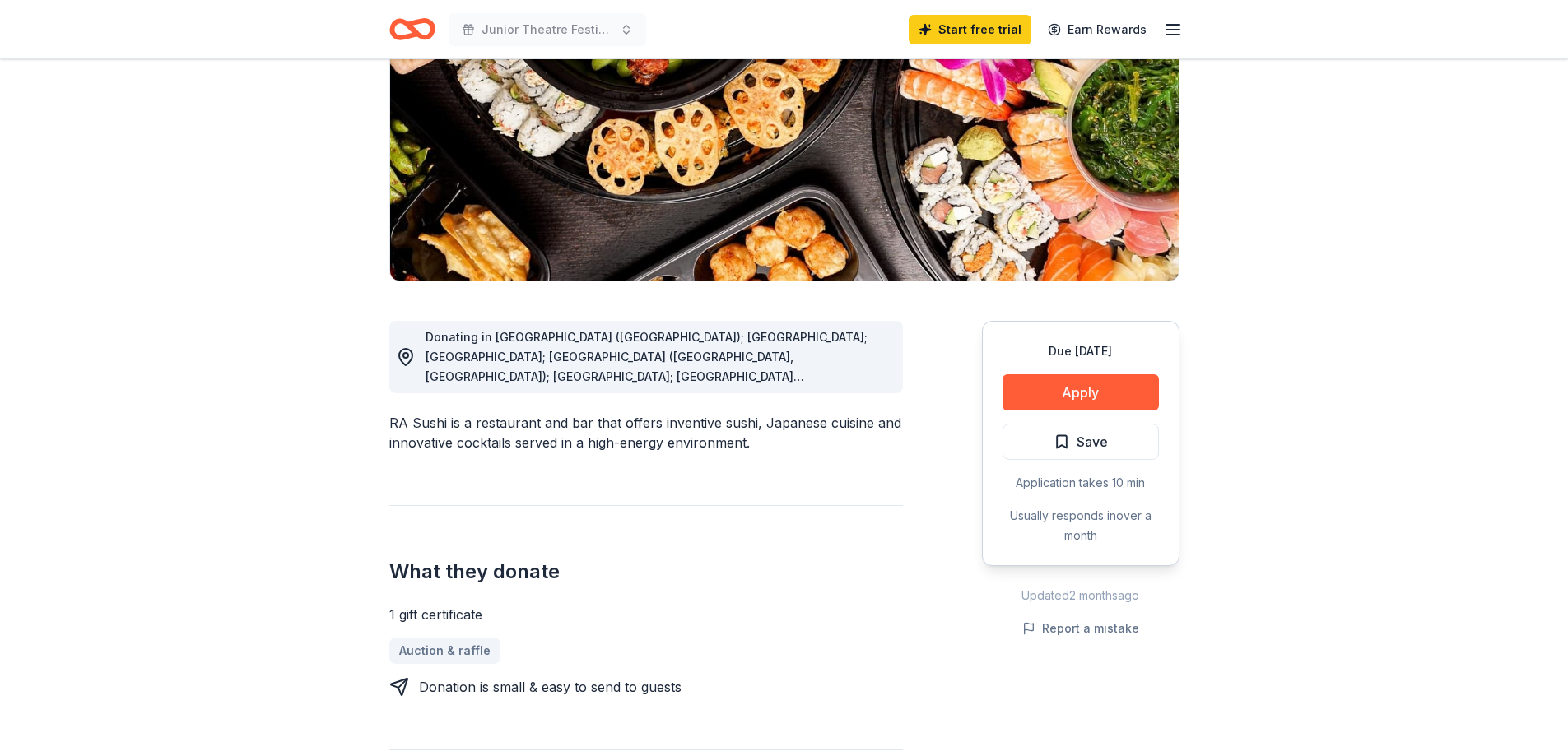
scroll to position [82, 0]
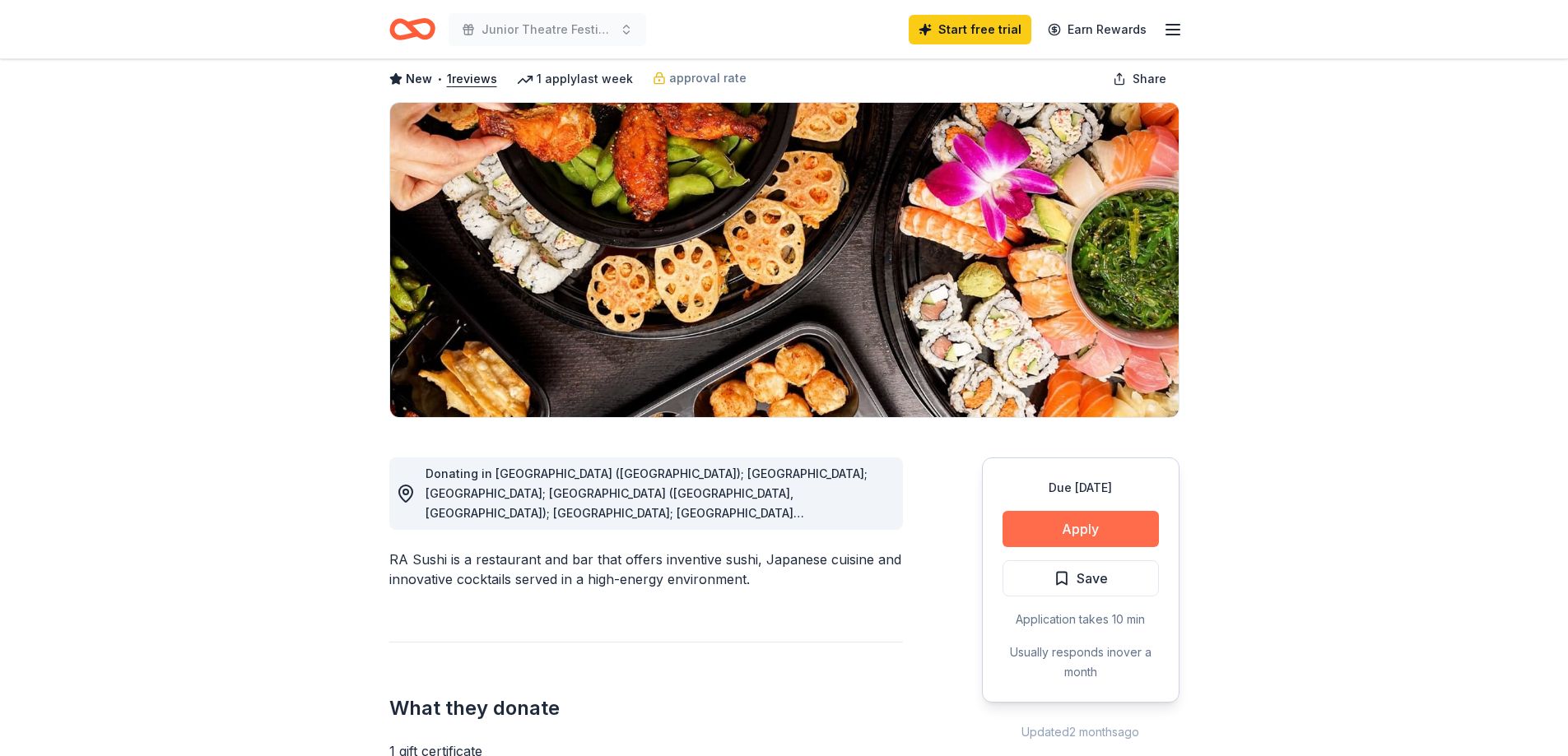
click at [1044, 525] on button "Apply" at bounding box center [1081, 529] width 156 height 36
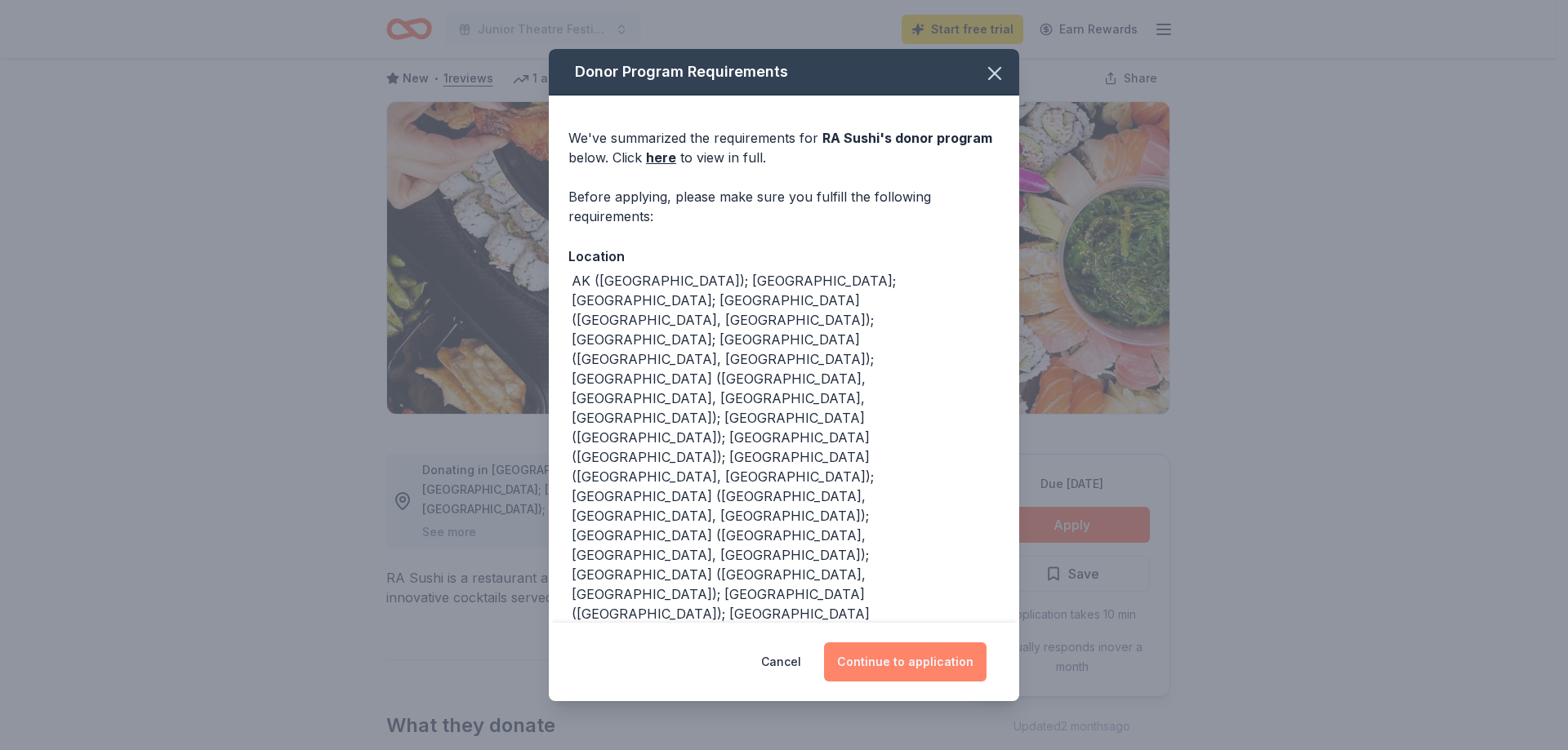
click at [880, 656] on button "Continue to application" at bounding box center [905, 662] width 162 height 39
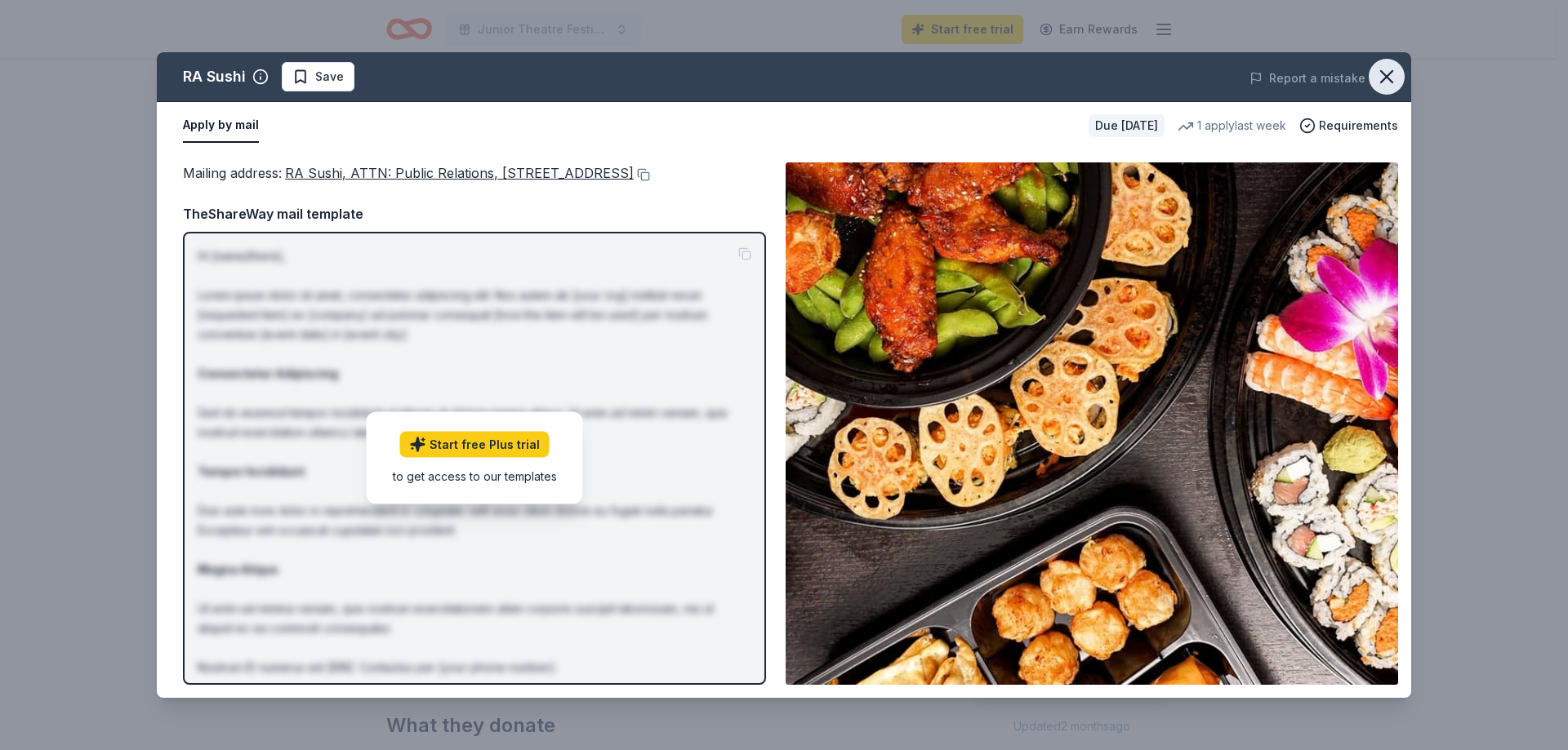
click at [1384, 73] on icon "button" at bounding box center [1386, 77] width 11 height 11
